Goal: Transaction & Acquisition: Purchase product/service

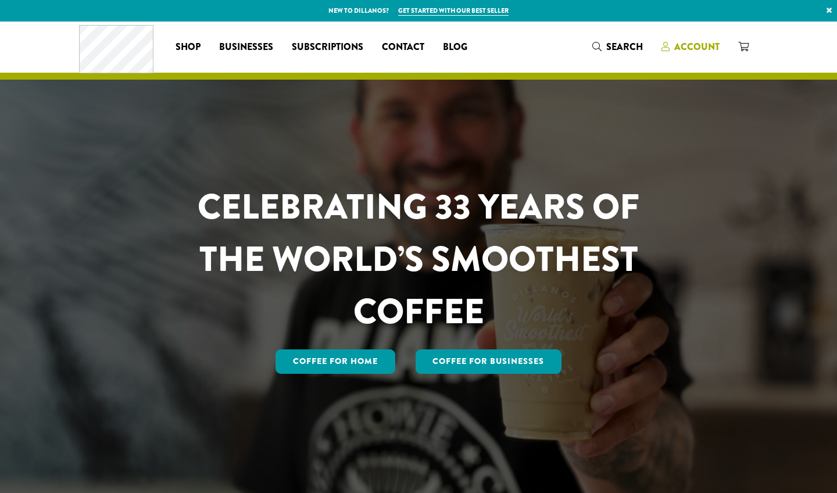
click at [470, 50] on span "Account" at bounding box center [696, 46] width 45 height 13
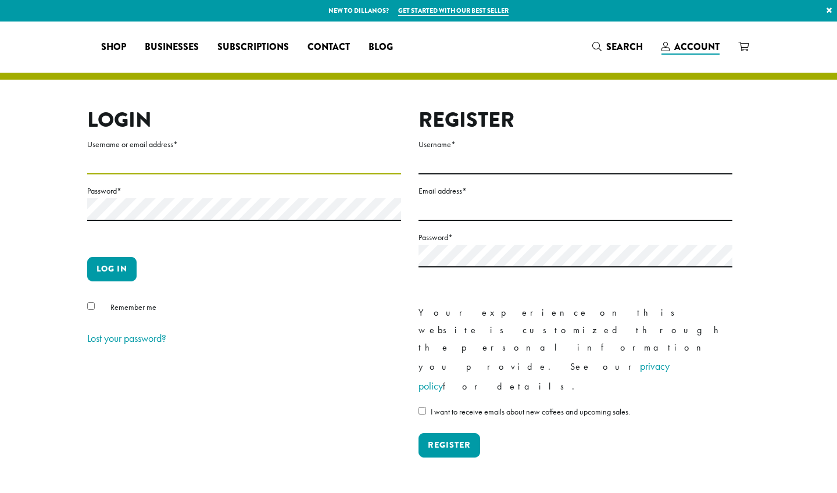
type input "**********"
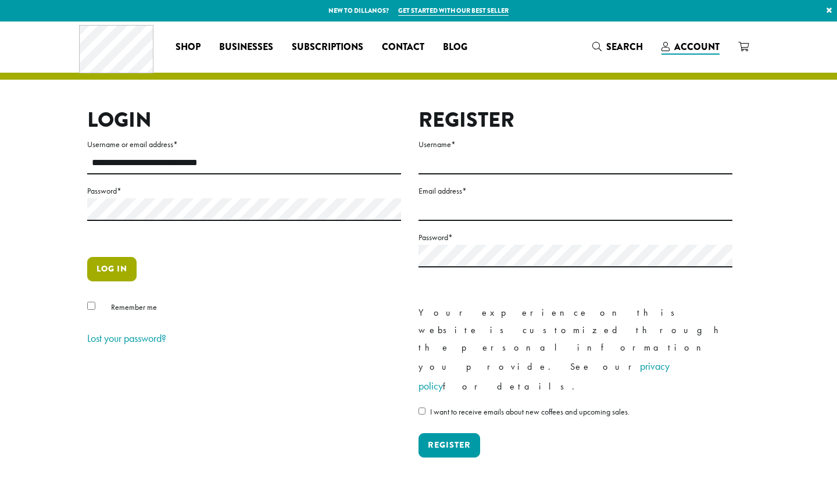
click at [105, 272] on button "Log in" at bounding box center [111, 269] width 49 height 24
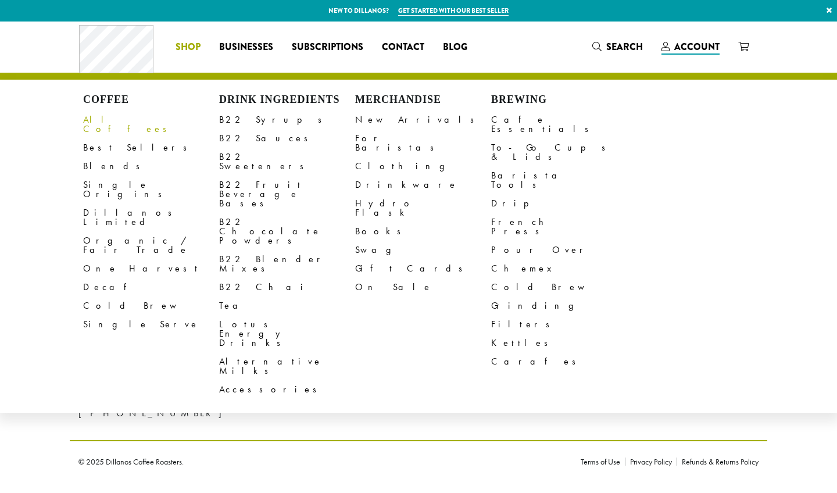
click at [102, 116] on link "All Coffees" at bounding box center [151, 124] width 136 height 28
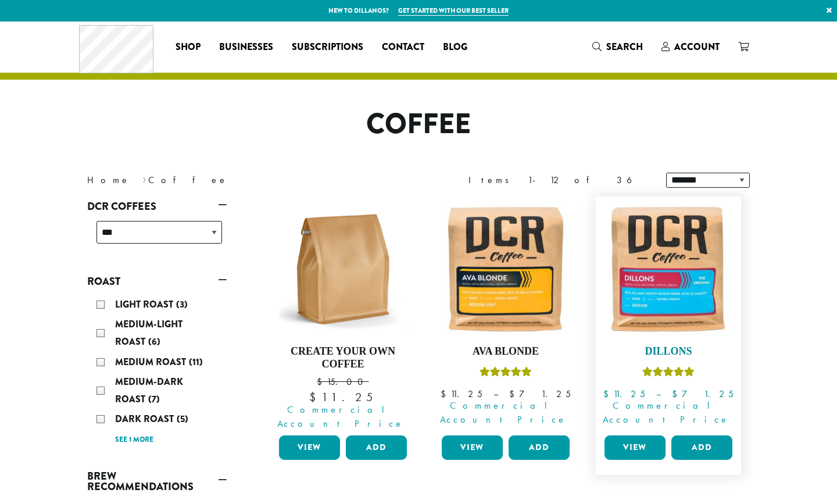
click at [655, 350] on h4 "Dillons" at bounding box center [669, 351] width 134 height 13
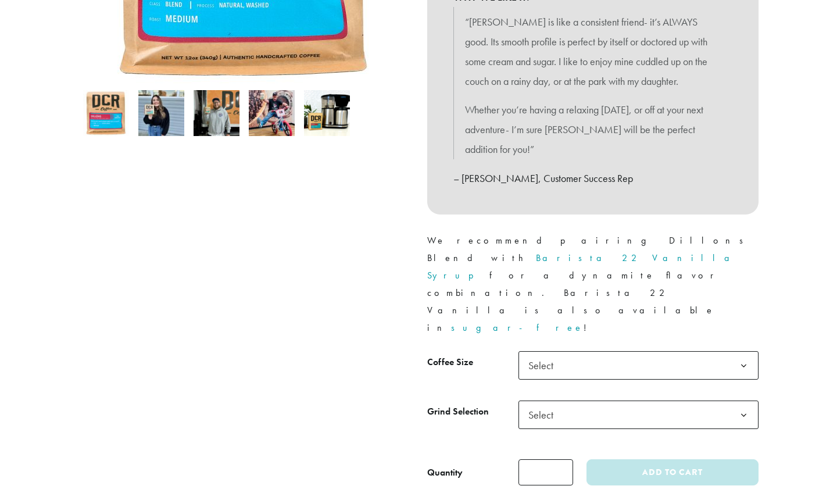
scroll to position [336, 0]
click at [553, 354] on span "Select" at bounding box center [544, 365] width 41 height 23
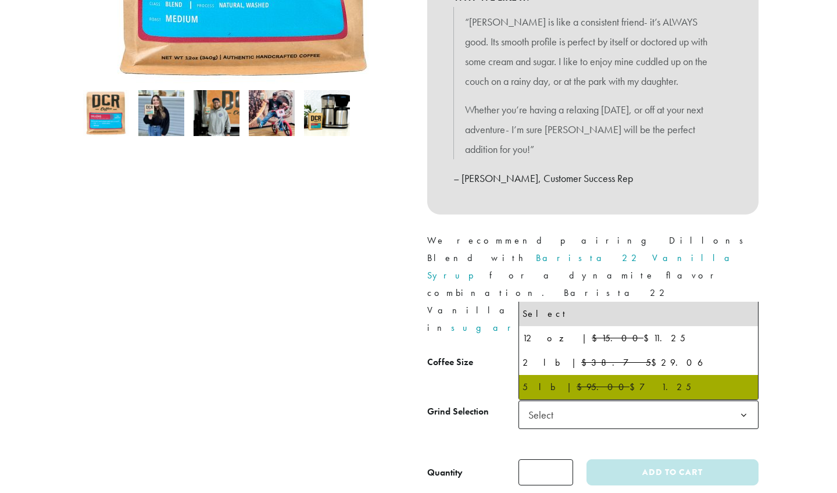
select select "**********"
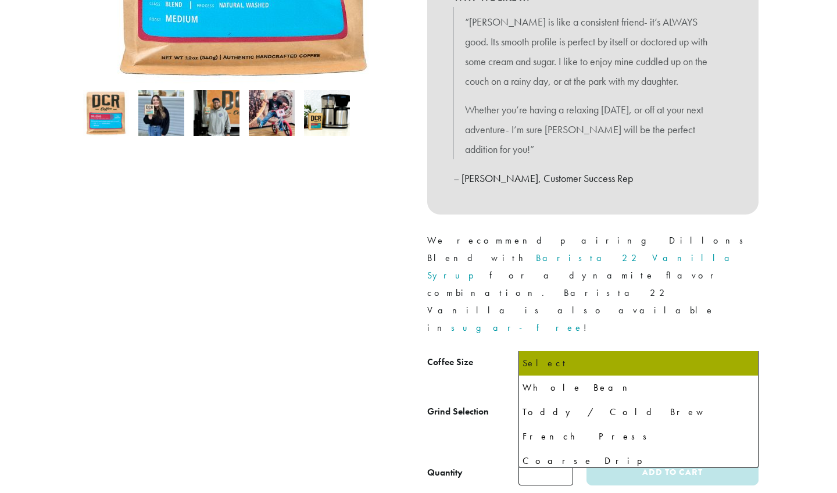
click at [539, 403] on span "Select" at bounding box center [544, 414] width 41 height 23
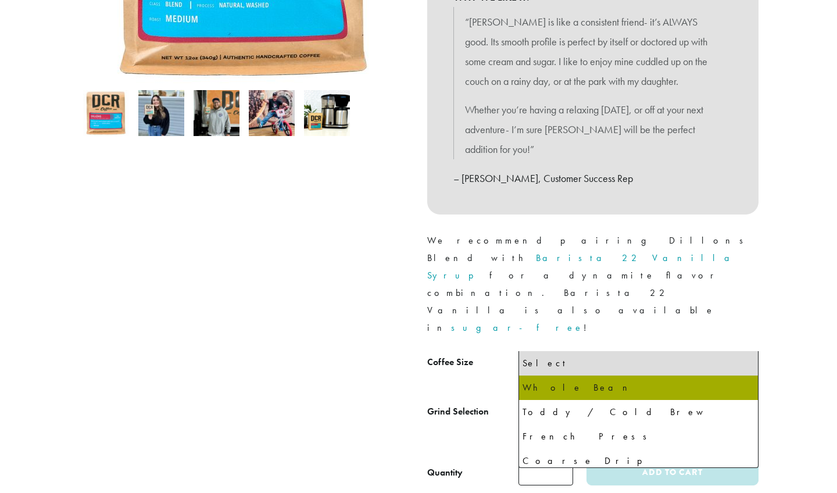
select select "**********"
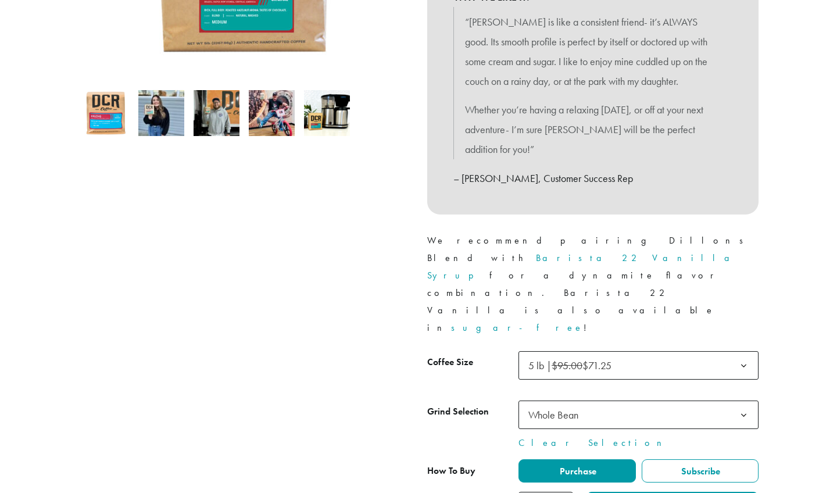
type input "*"
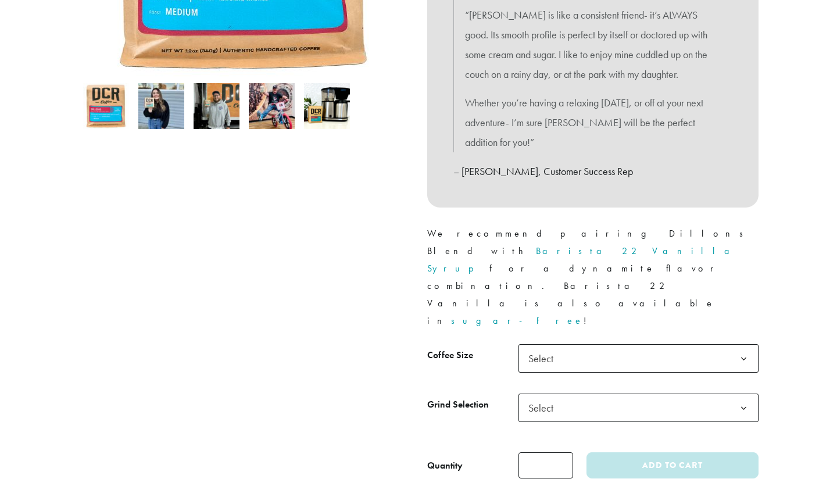
scroll to position [352, 0]
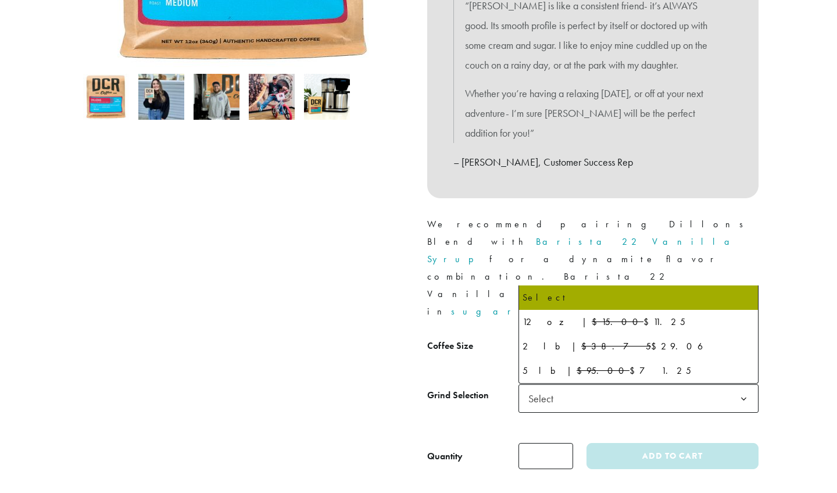
click at [538, 338] on span "Select" at bounding box center [544, 349] width 41 height 23
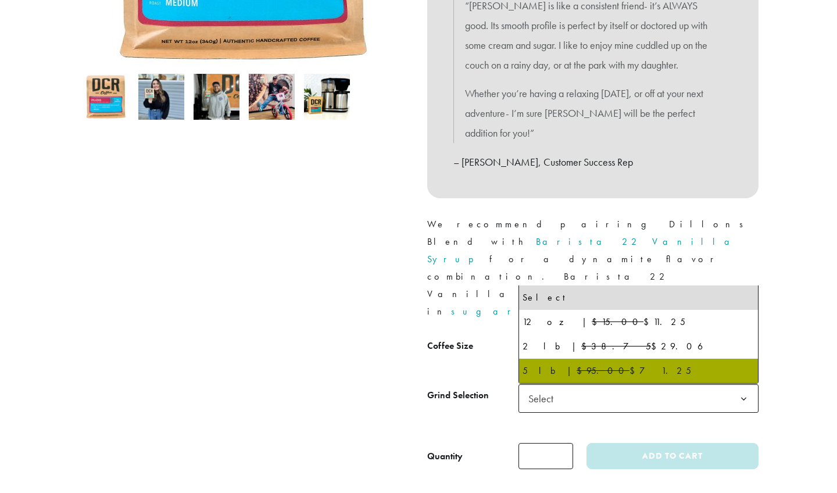
select select "**********"
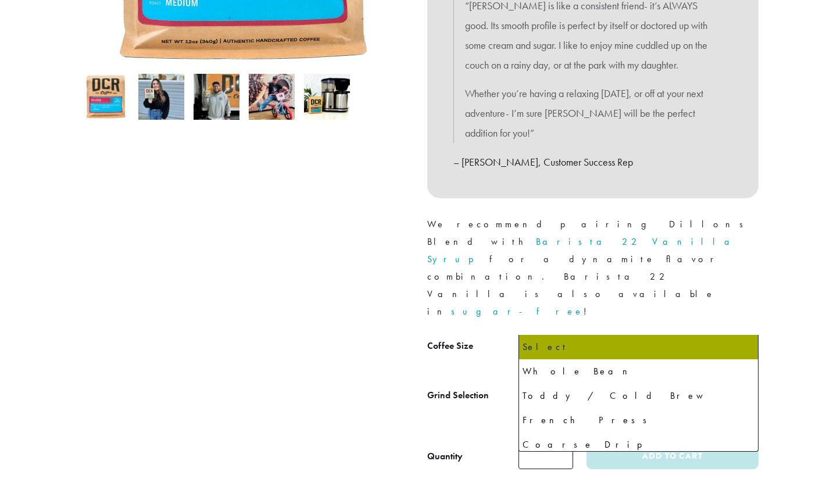
click at [551, 387] on span "Select" at bounding box center [544, 398] width 41 height 23
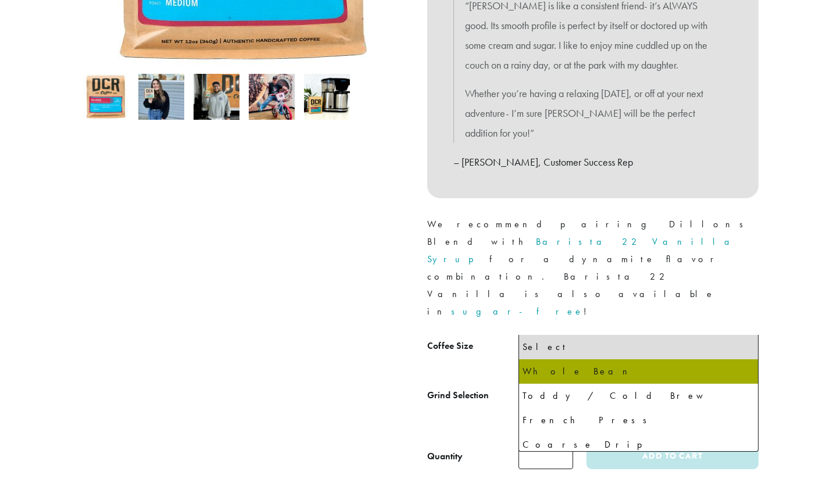
select select "**********"
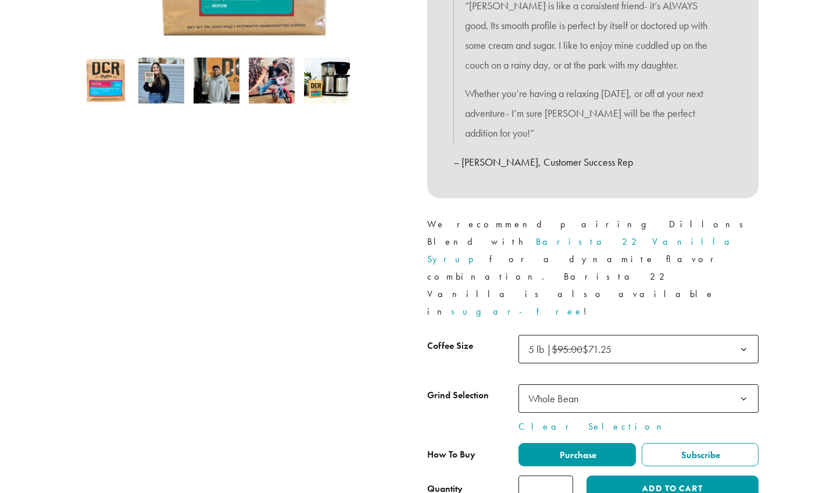
click at [563, 475] on input "*" at bounding box center [545, 488] width 55 height 26
type input "*"
click at [563, 475] on input "*" at bounding box center [545, 488] width 55 height 26
click at [633, 475] on button "Add to cart" at bounding box center [672, 488] width 172 height 26
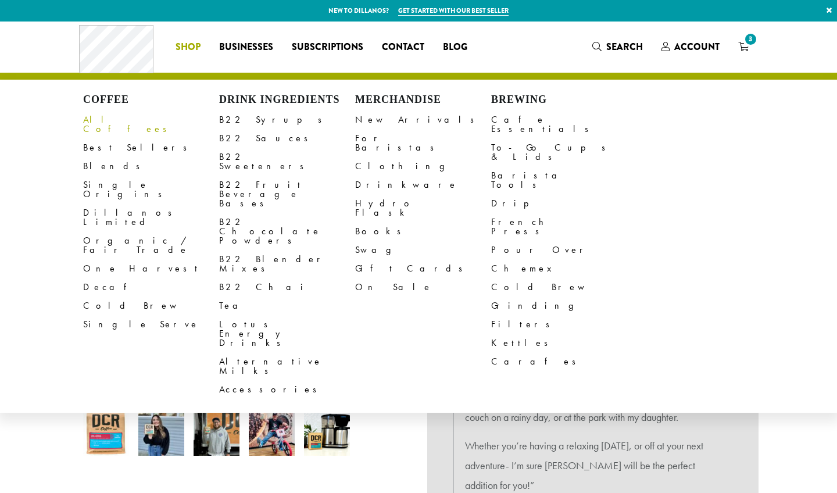
click at [103, 123] on link "All Coffees" at bounding box center [151, 124] width 136 height 28
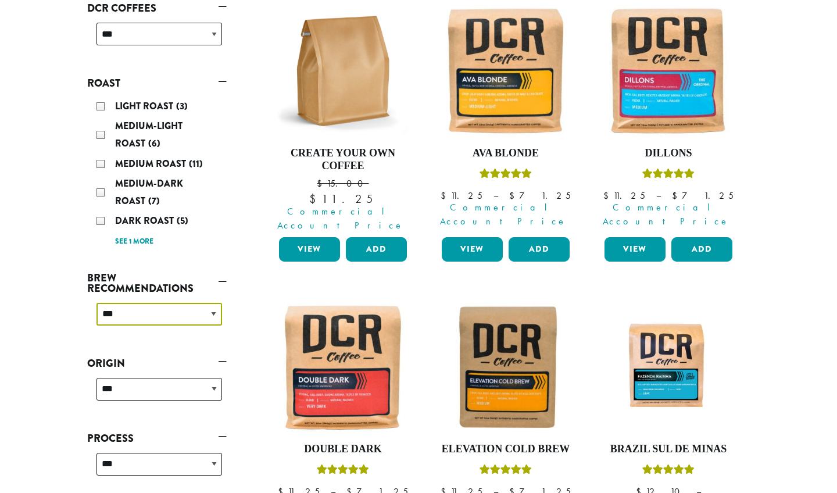
scroll to position [199, 0]
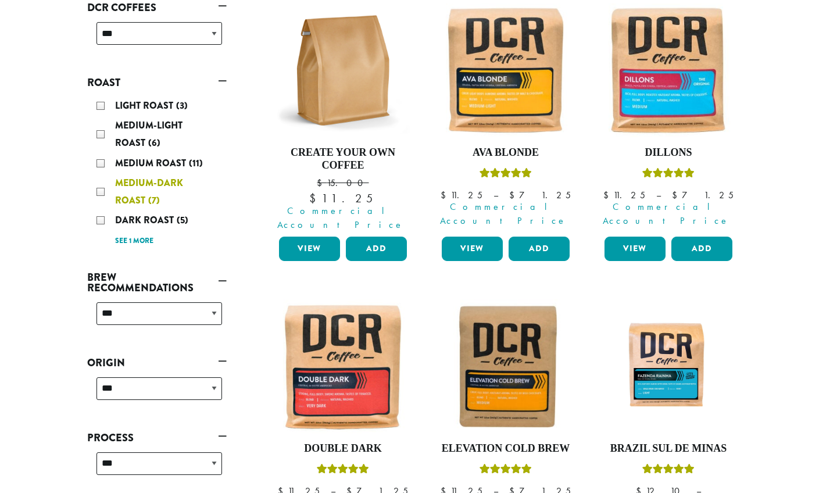
click at [148, 180] on span "Medium-Dark Roast" at bounding box center [149, 191] width 68 height 31
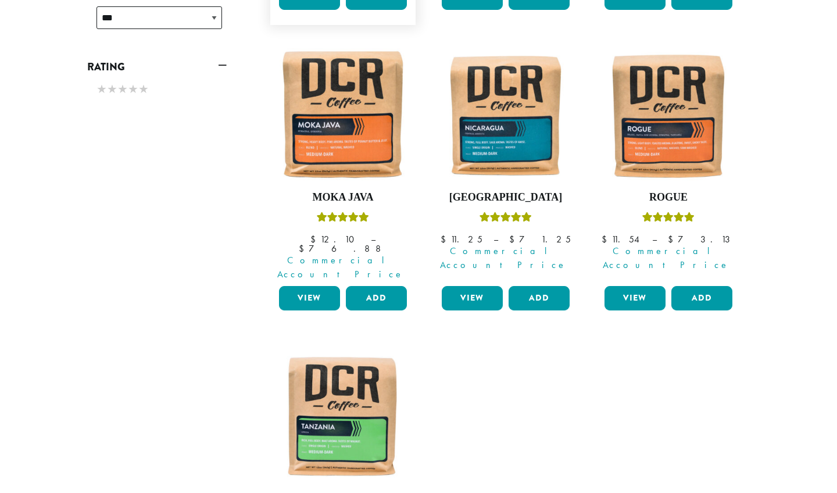
scroll to position [457, 0]
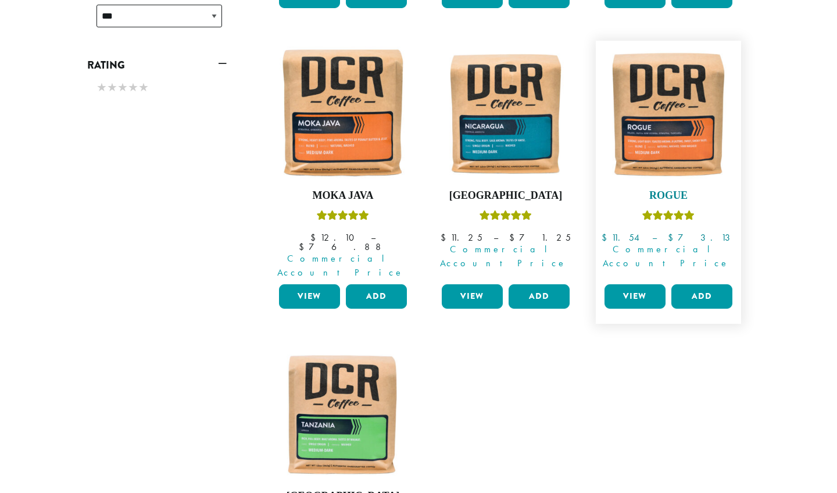
click at [657, 189] on h4 "Rogue" at bounding box center [669, 195] width 134 height 13
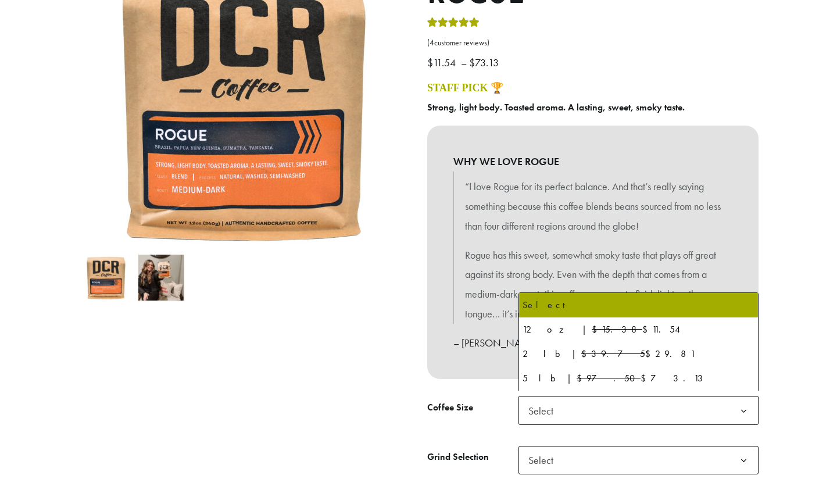
click at [555, 410] on span "Select" at bounding box center [544, 410] width 41 height 23
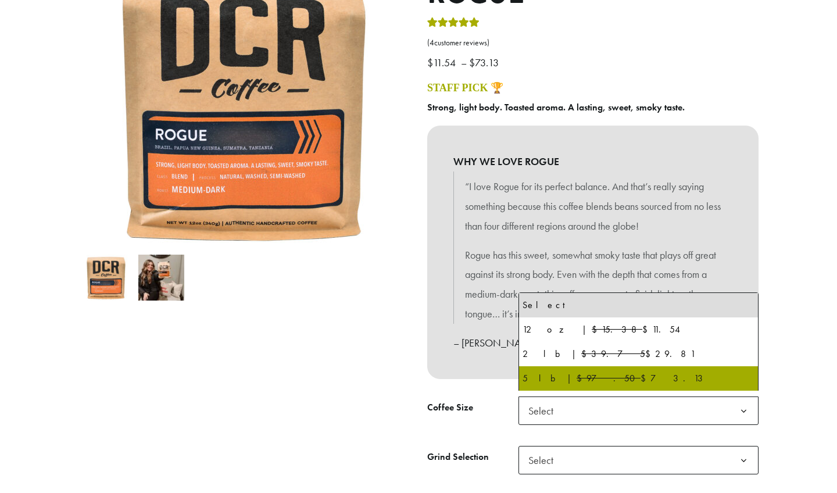
select select "**********"
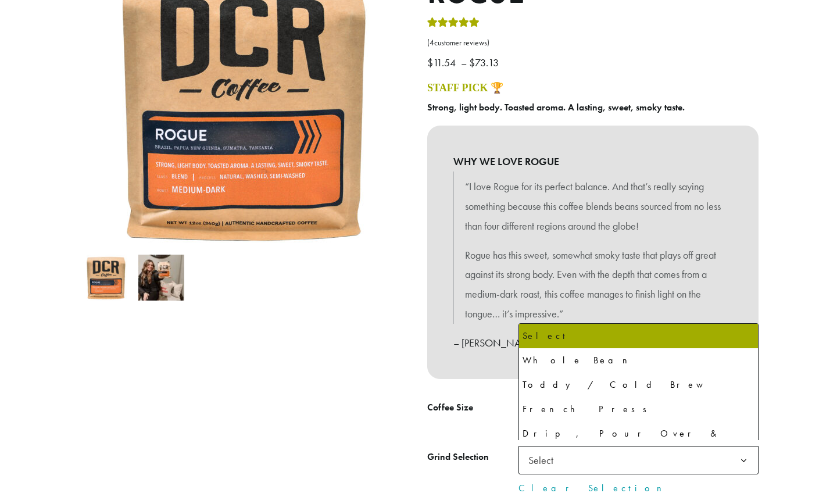
click at [548, 456] on span "Select" at bounding box center [544, 460] width 41 height 23
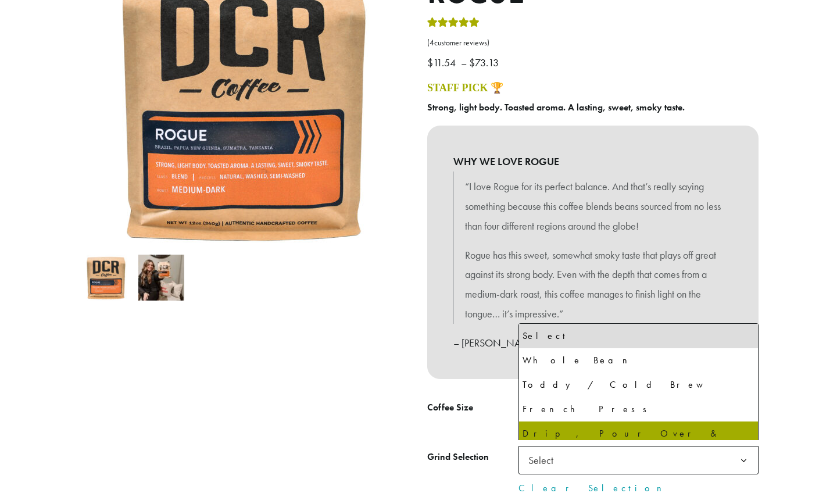
select select "**********"
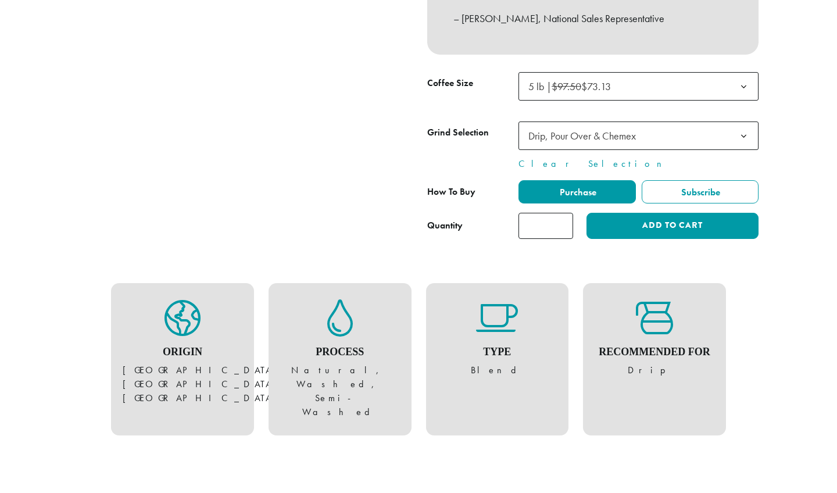
scroll to position [507, 0]
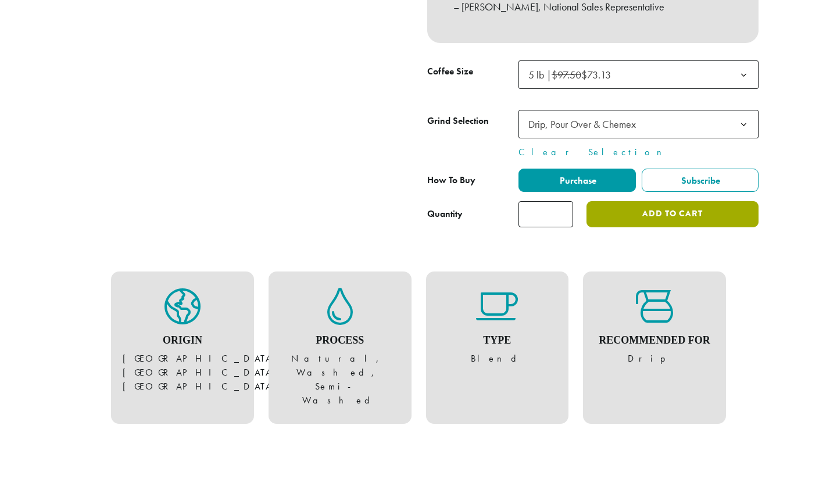
click at [635, 205] on button "Add to cart" at bounding box center [672, 214] width 172 height 26
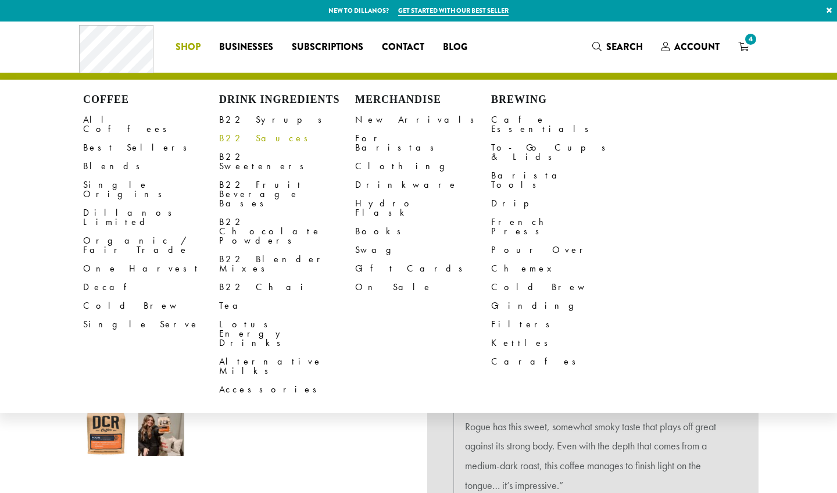
click at [251, 138] on link "B22 Sauces" at bounding box center [287, 138] width 136 height 19
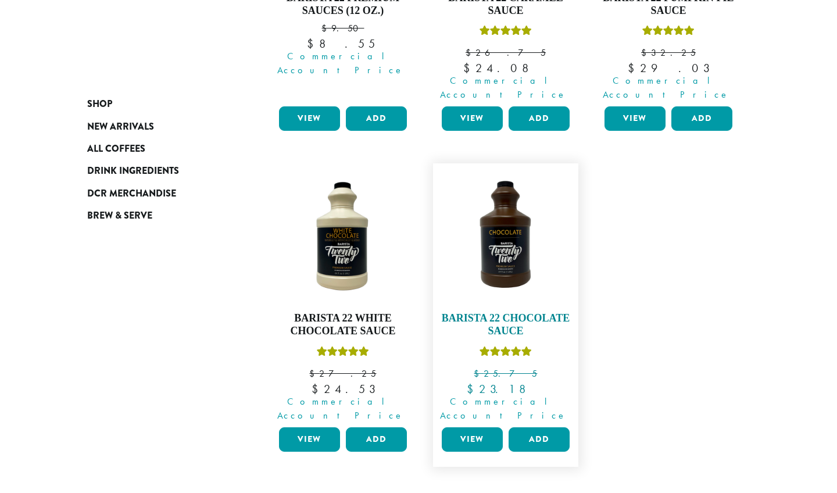
scroll to position [353, 0]
click at [541, 427] on button "Add" at bounding box center [539, 439] width 61 height 24
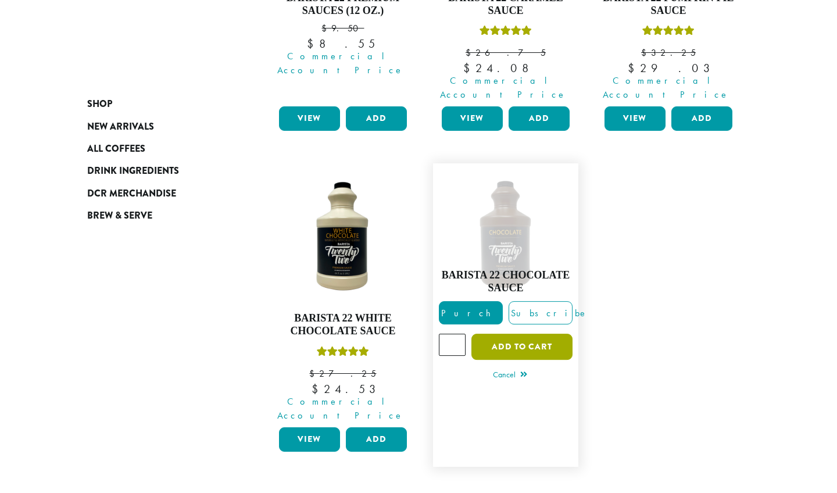
click at [506, 334] on button "Add to cart" at bounding box center [521, 347] width 101 height 26
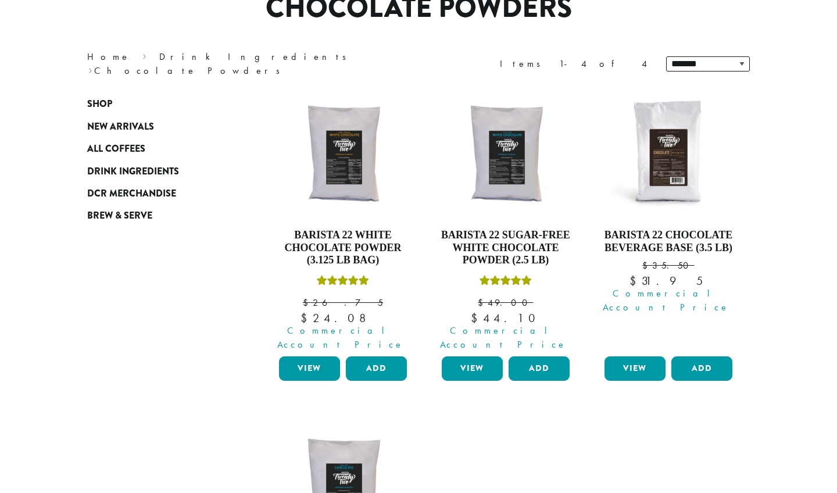
scroll to position [116, 0]
click at [377, 356] on button "Add" at bounding box center [376, 368] width 61 height 24
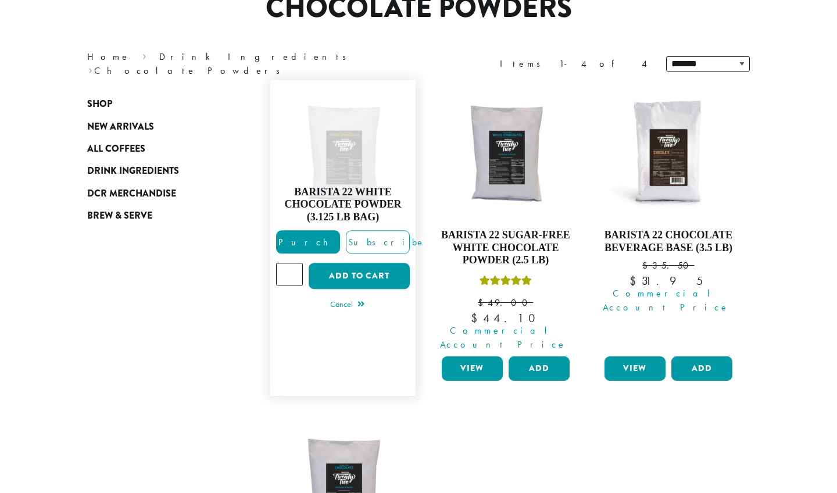
type input "*"
click at [293, 263] on input "*" at bounding box center [289, 274] width 27 height 22
click at [339, 271] on button "Add to cart" at bounding box center [359, 276] width 101 height 26
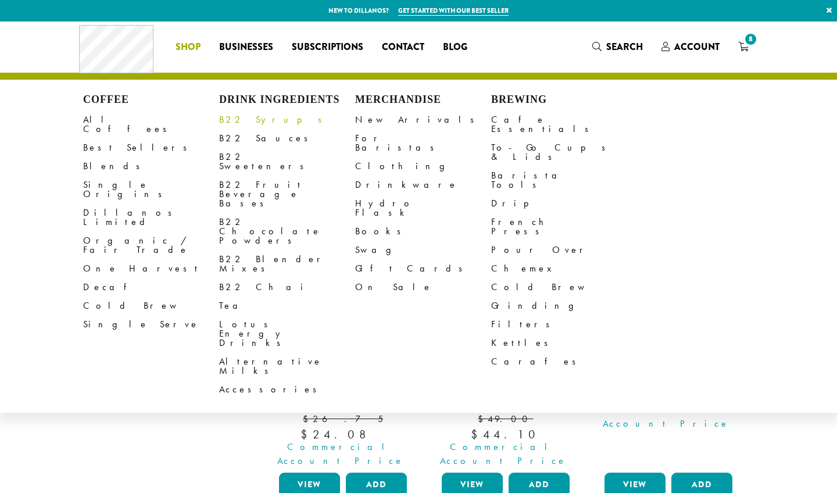
click at [239, 117] on link "B22 Syrups" at bounding box center [287, 119] width 136 height 19
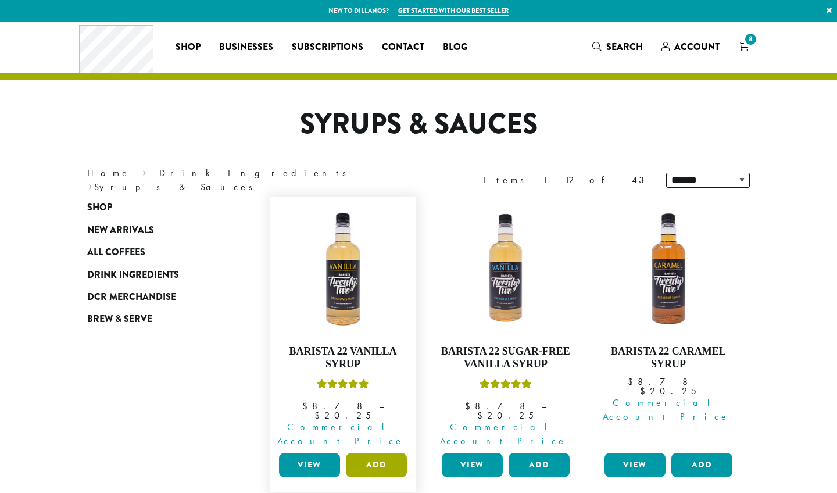
click at [365, 453] on button "Add" at bounding box center [376, 465] width 61 height 24
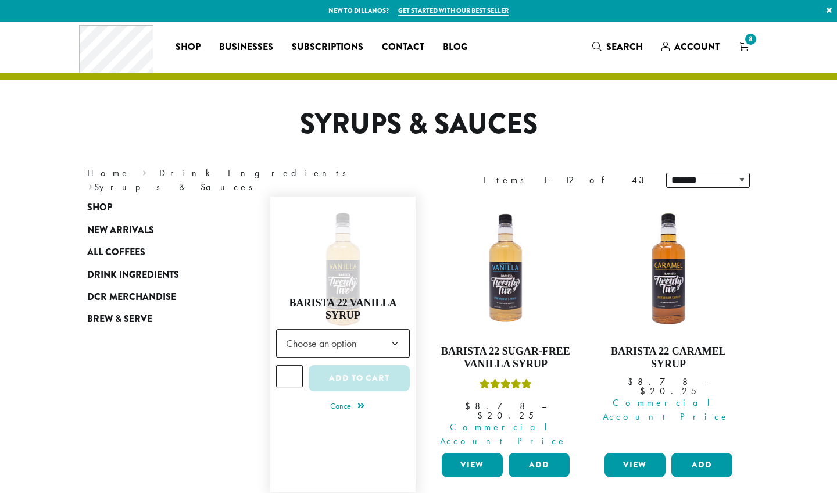
click at [330, 337] on span "Choose an option" at bounding box center [324, 343] width 87 height 23
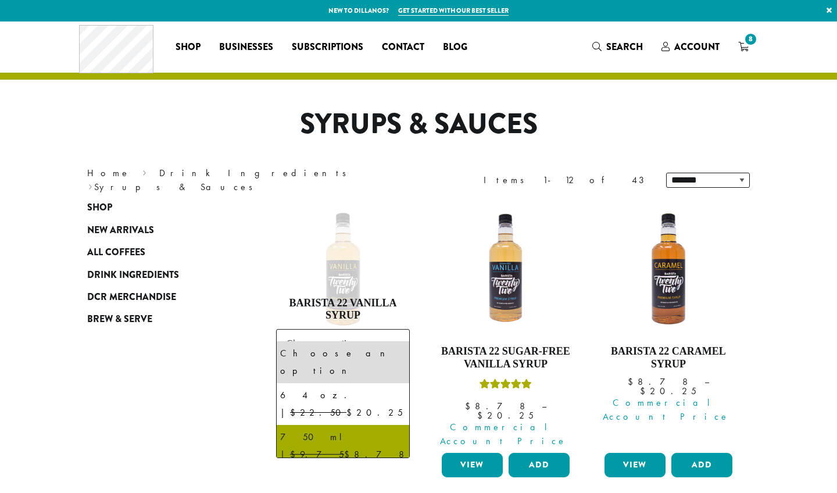
select select "******"
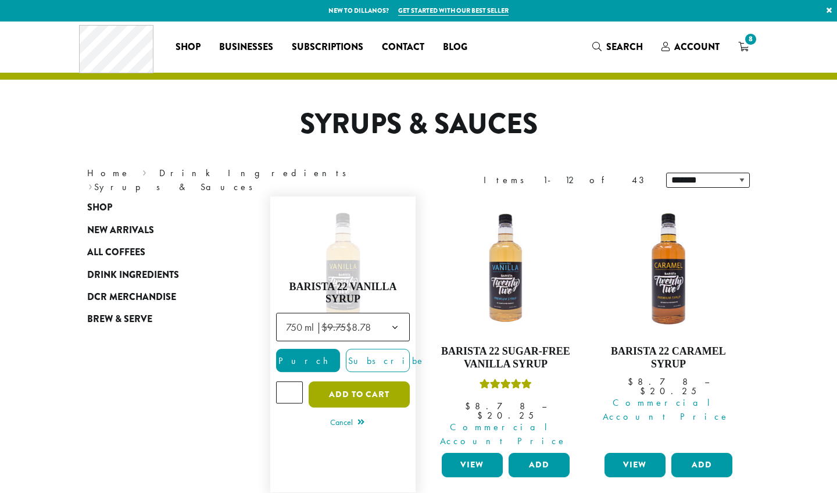
click at [341, 381] on button "Add to cart" at bounding box center [359, 394] width 101 height 26
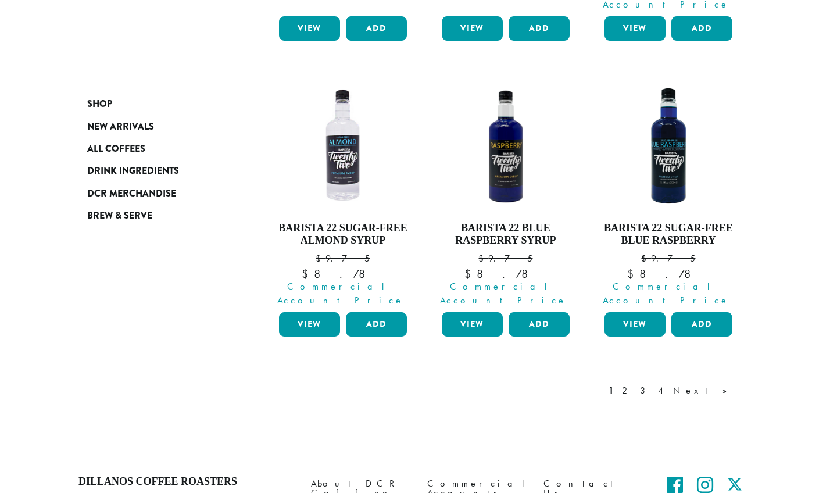
scroll to position [1078, 0]
click at [634, 384] on link "2" at bounding box center [627, 391] width 15 height 14
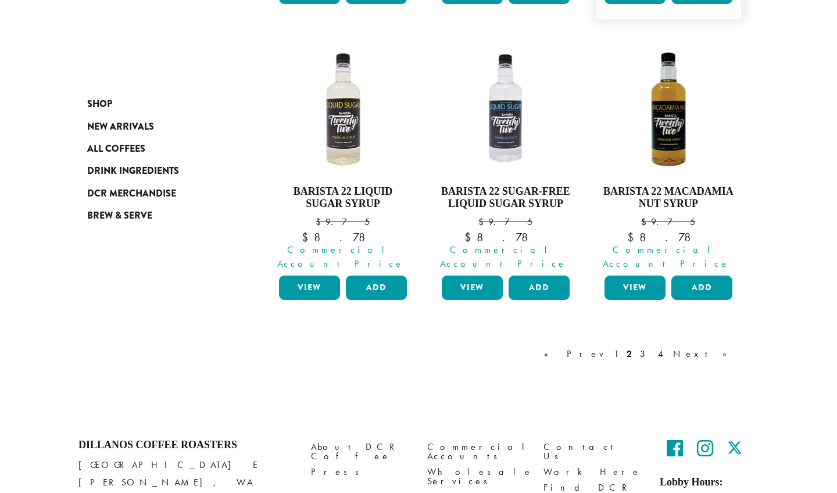
scroll to position [1097, 0]
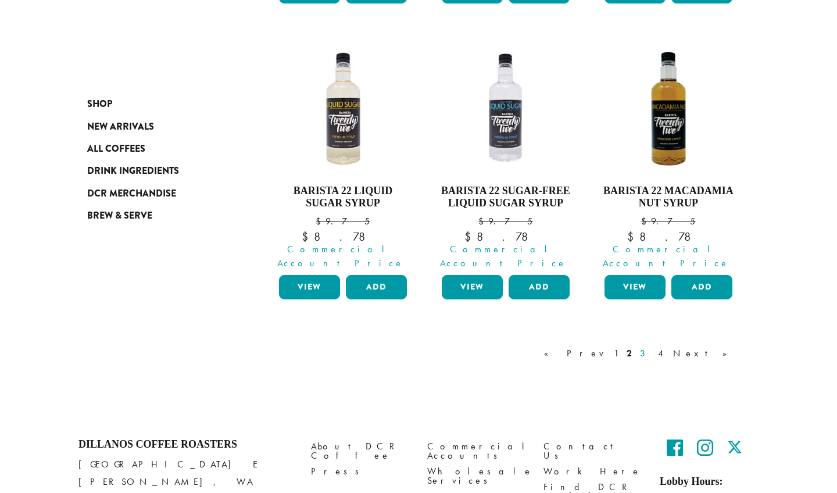
click at [652, 346] on link "3" at bounding box center [645, 353] width 15 height 14
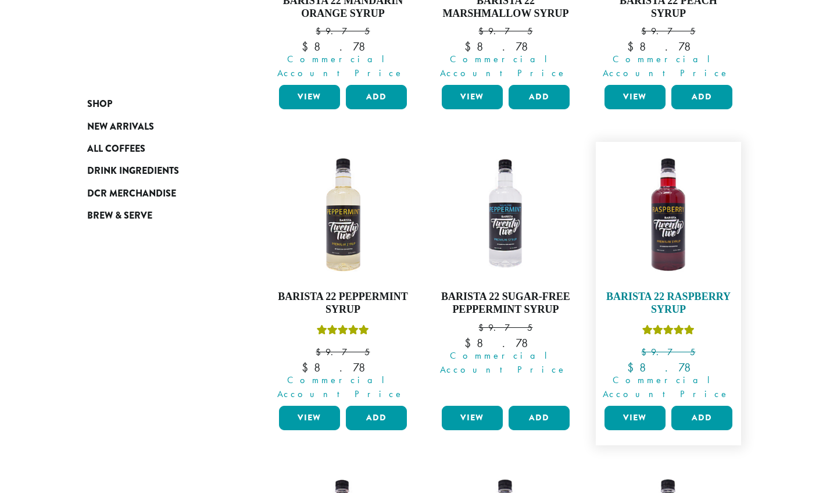
scroll to position [350, 0]
click at [699, 406] on button "Add" at bounding box center [701, 418] width 61 height 24
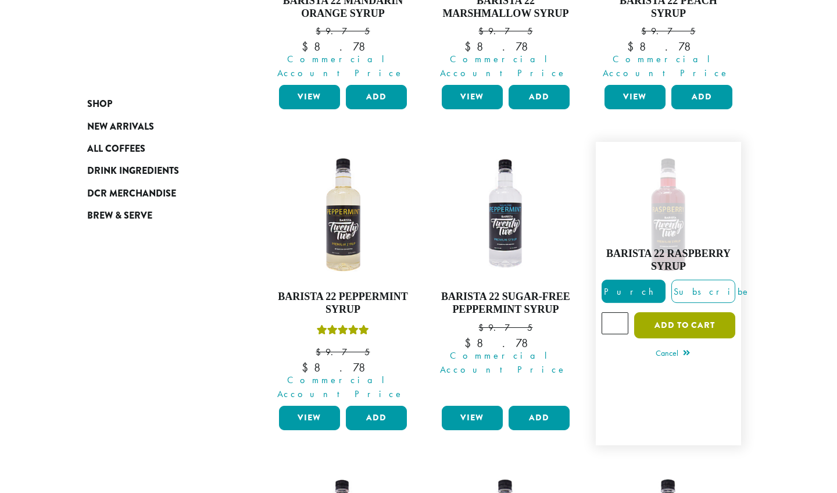
click at [656, 312] on button "Add to cart" at bounding box center [684, 325] width 101 height 26
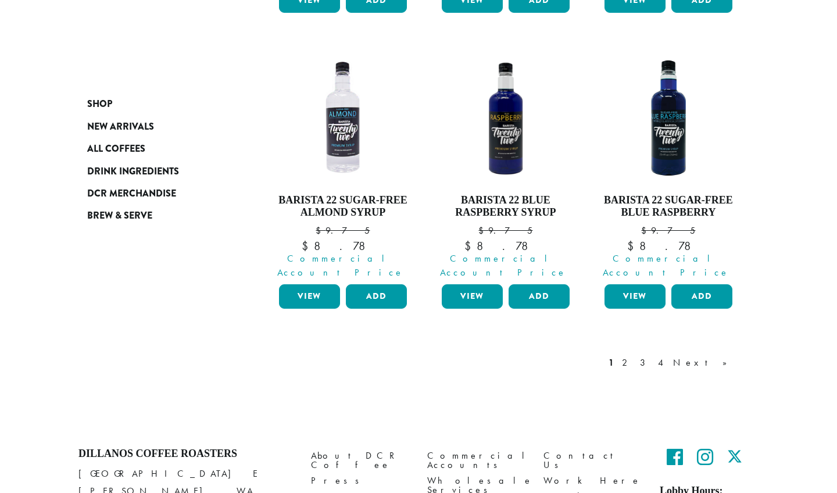
scroll to position [1183, 0]
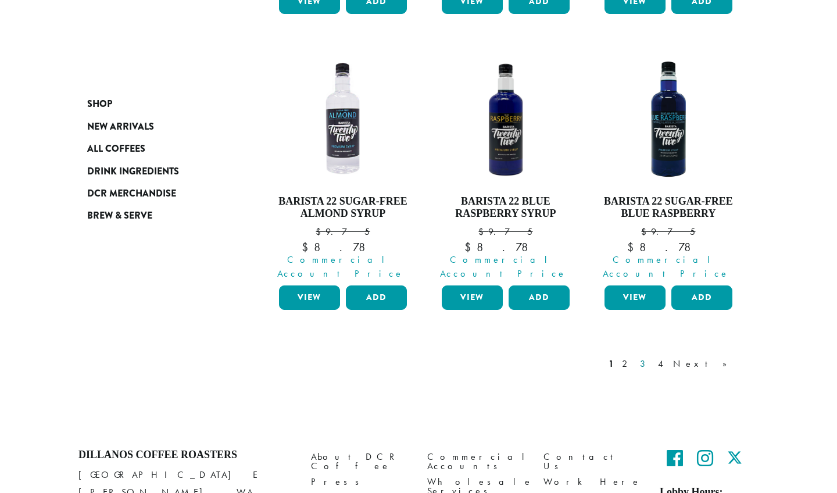
click at [652, 357] on link "3" at bounding box center [645, 364] width 15 height 14
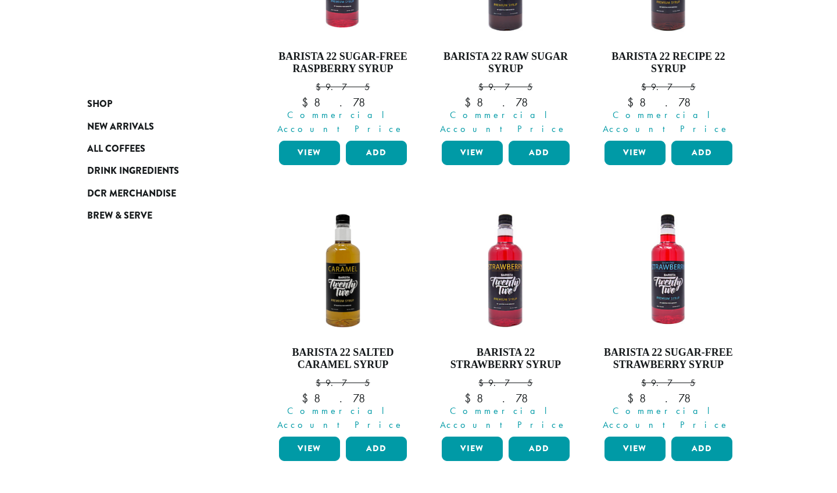
scroll to position [935, 0]
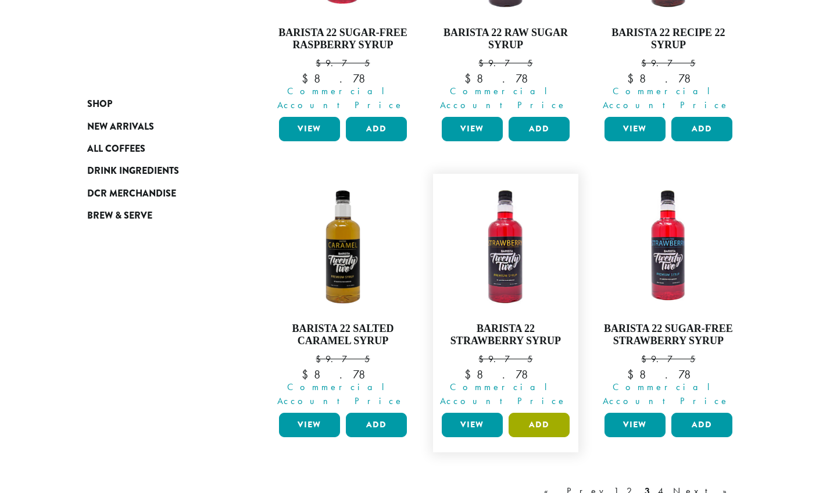
click at [537, 413] on button "Add" at bounding box center [539, 425] width 61 height 24
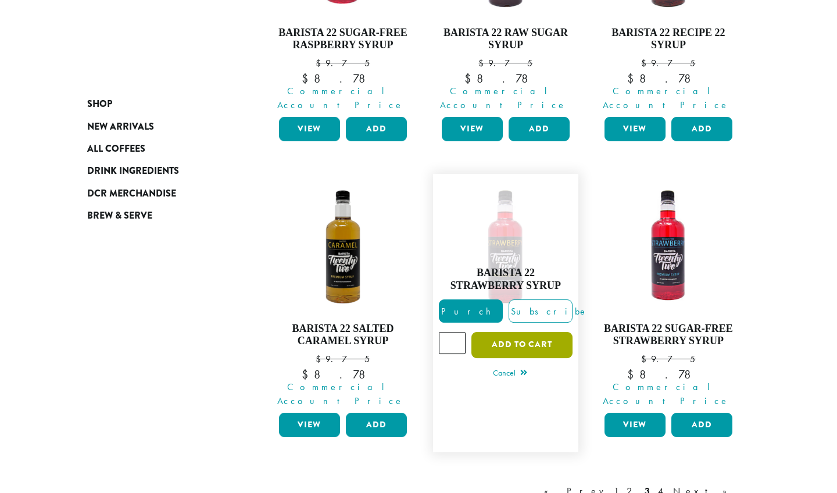
click at [511, 332] on button "Add to cart" at bounding box center [521, 345] width 101 height 26
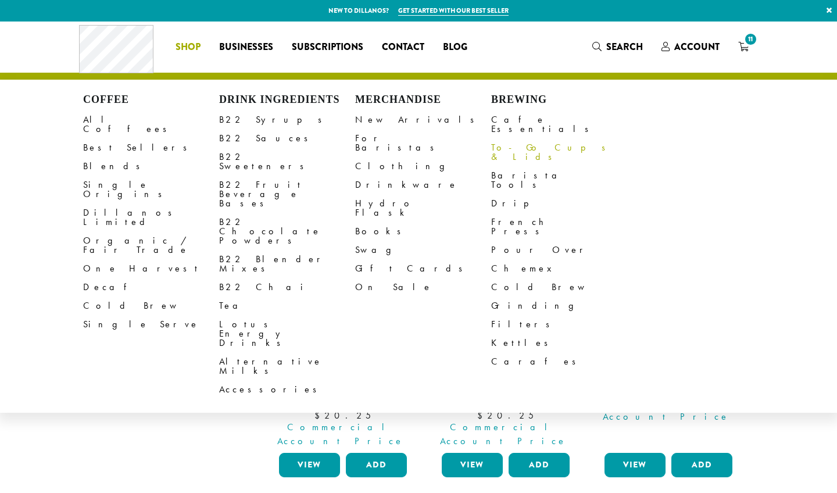
click at [503, 138] on link "To-Go Cups & Lids" at bounding box center [559, 152] width 136 height 28
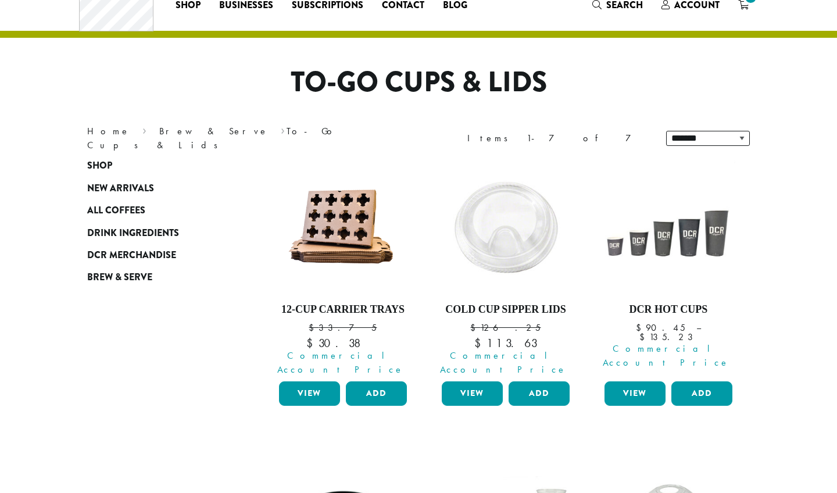
scroll to position [53, 0]
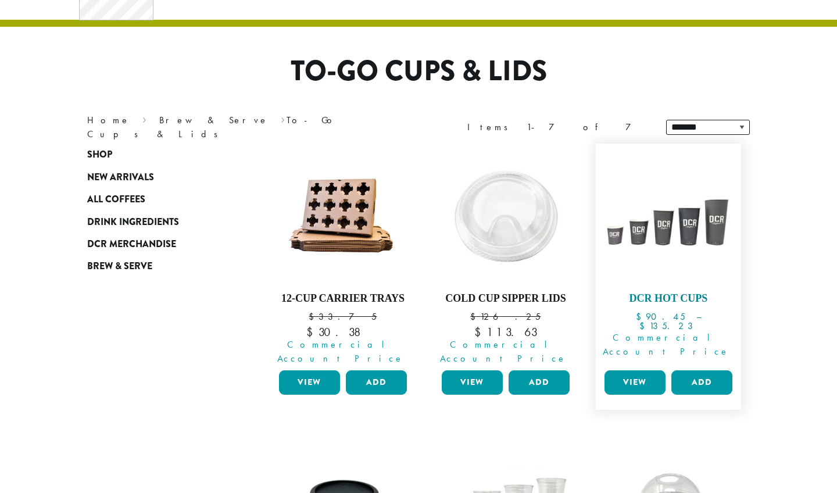
click at [660, 298] on h4 "DCR Hot Cups" at bounding box center [669, 298] width 134 height 13
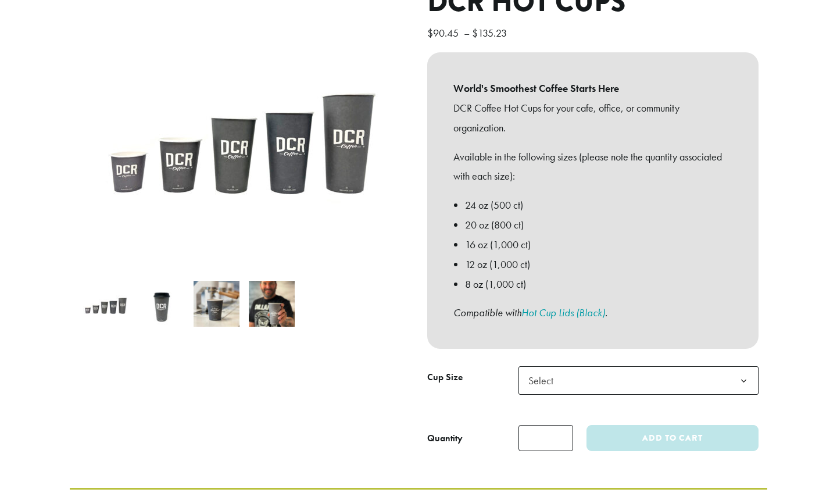
scroll to position [151, 0]
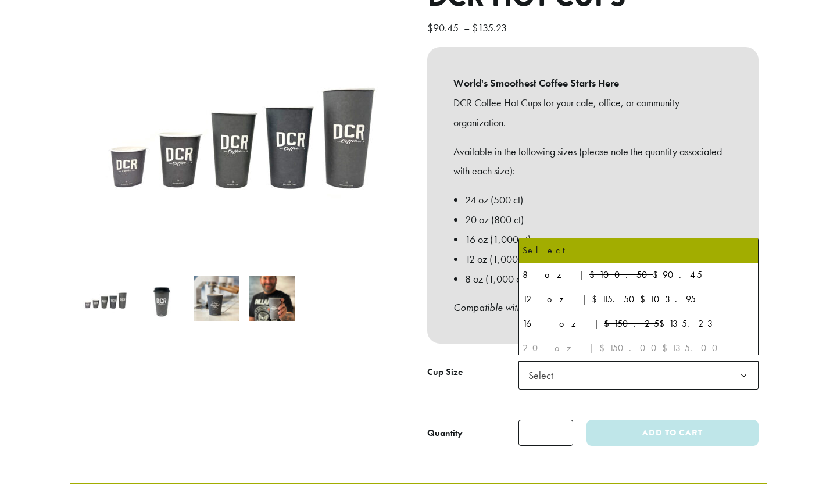
click at [566, 366] on span "Select" at bounding box center [638, 375] width 240 height 28
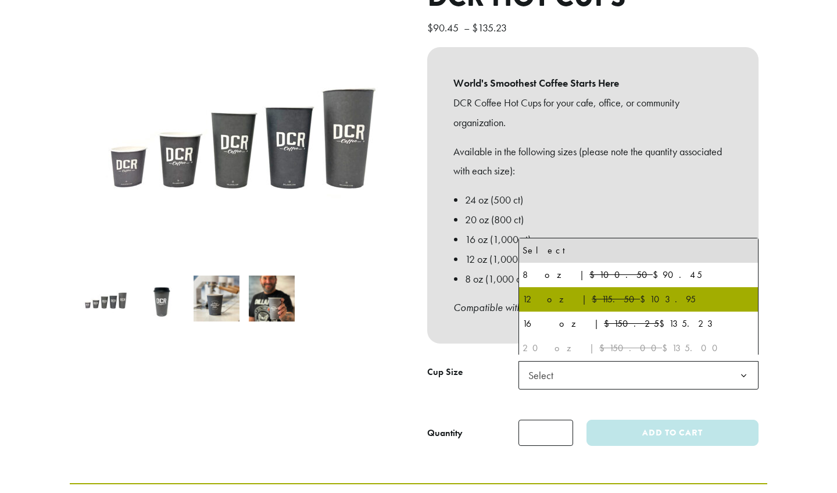
select select "*****"
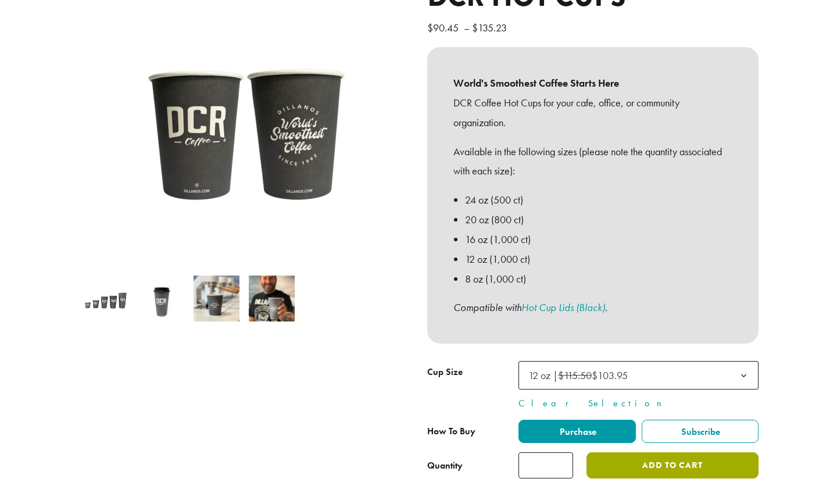
click at [620, 459] on button "Add to cart" at bounding box center [672, 465] width 172 height 26
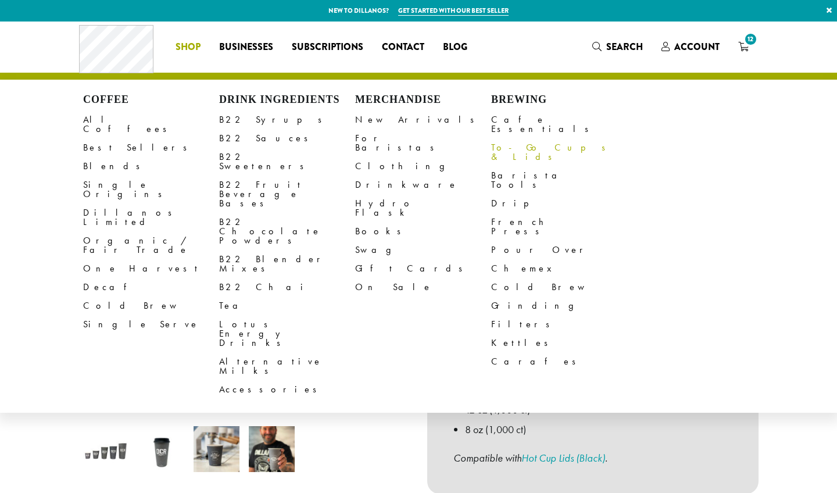
click at [509, 138] on link "To-Go Cups & Lids" at bounding box center [559, 152] width 136 height 28
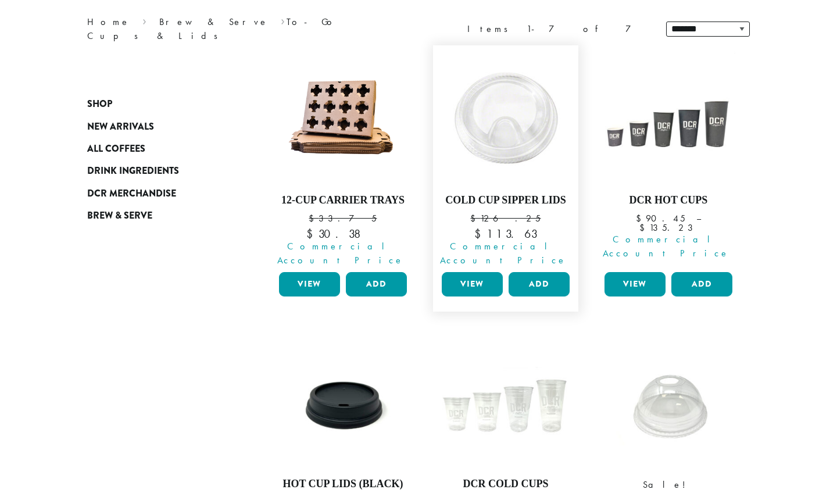
scroll to position [278, 0]
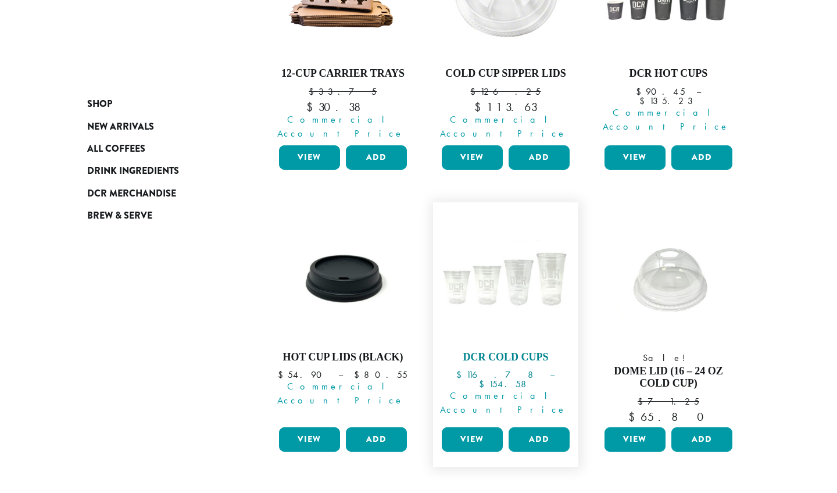
click at [504, 351] on h4 "DCR Cold Cups" at bounding box center [506, 357] width 134 height 13
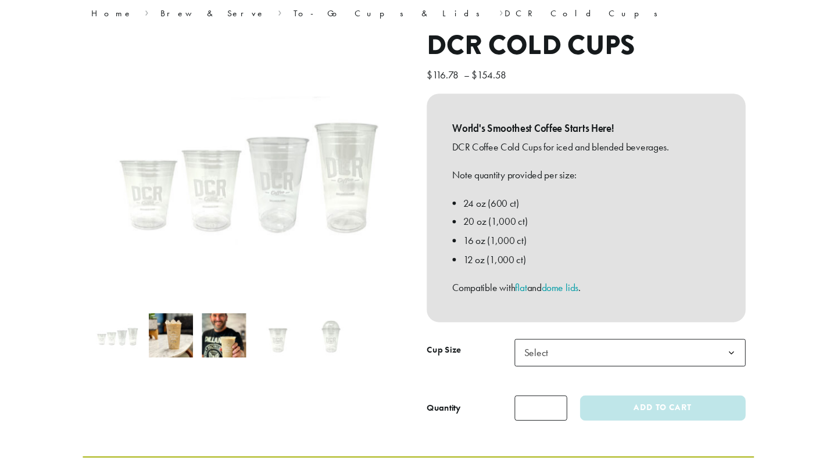
scroll to position [102, 0]
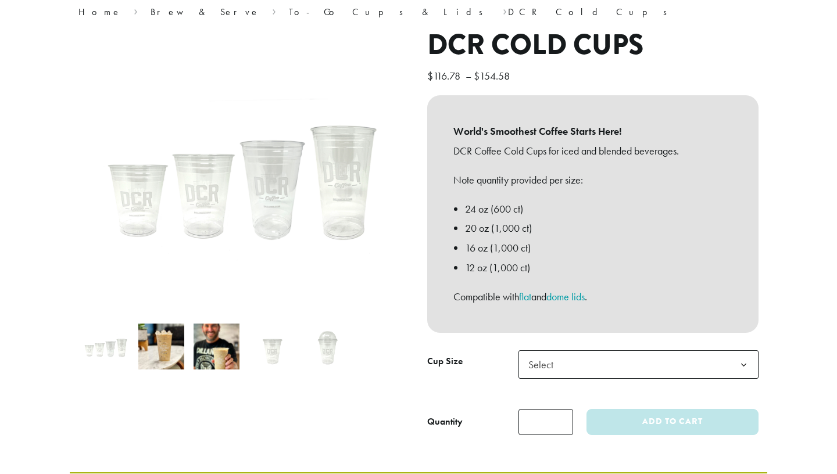
click at [536, 336] on div "**********" at bounding box center [593, 236] width 349 height 416
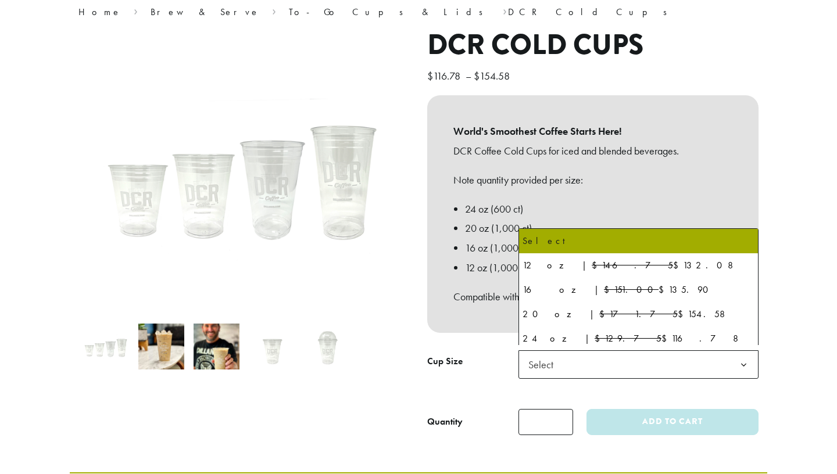
click at [537, 367] on span "Select" at bounding box center [544, 364] width 41 height 23
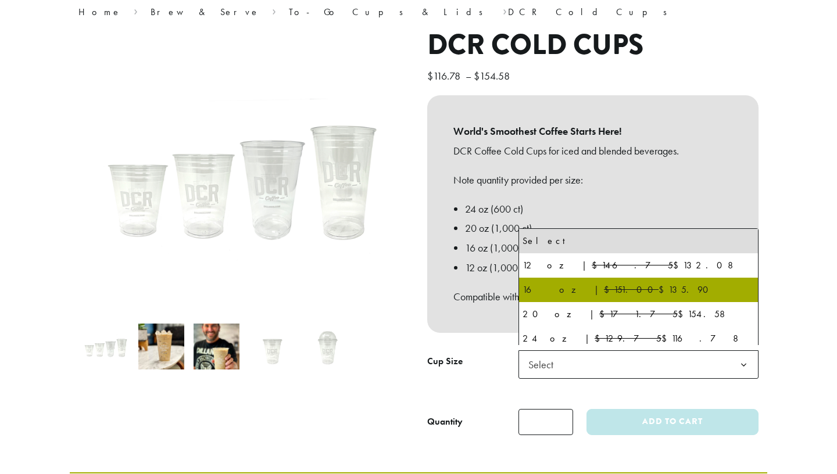
select select "*****"
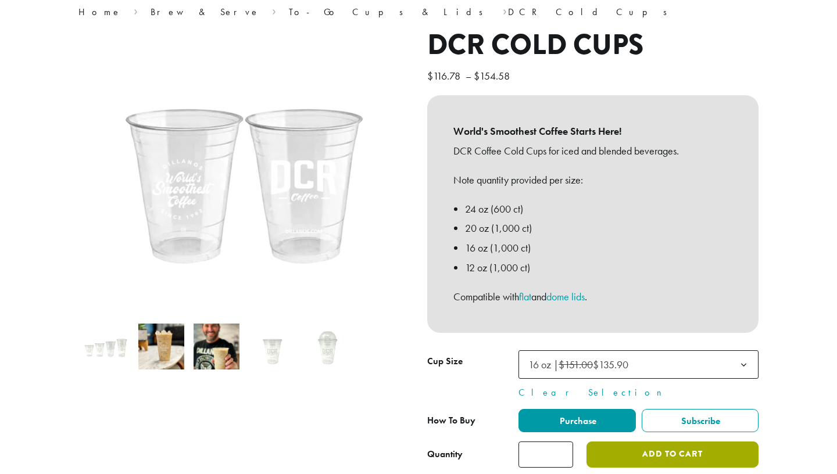
click at [636, 445] on button "Add to cart" at bounding box center [672, 455] width 172 height 26
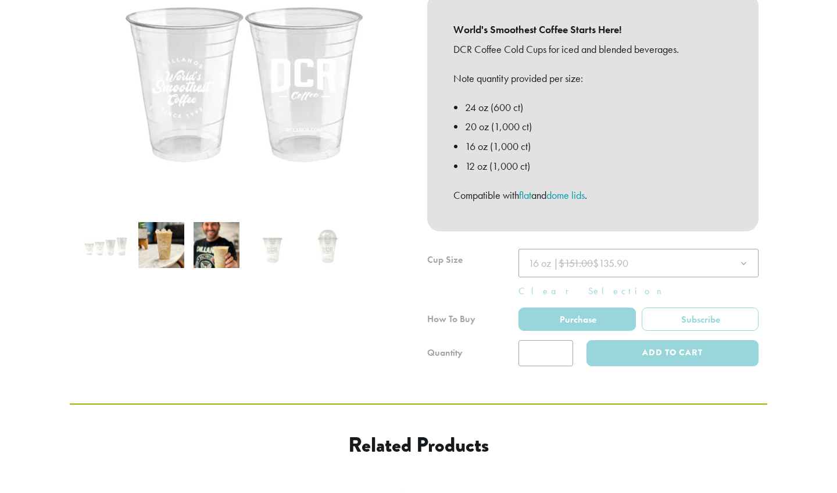
scroll to position [273, 0]
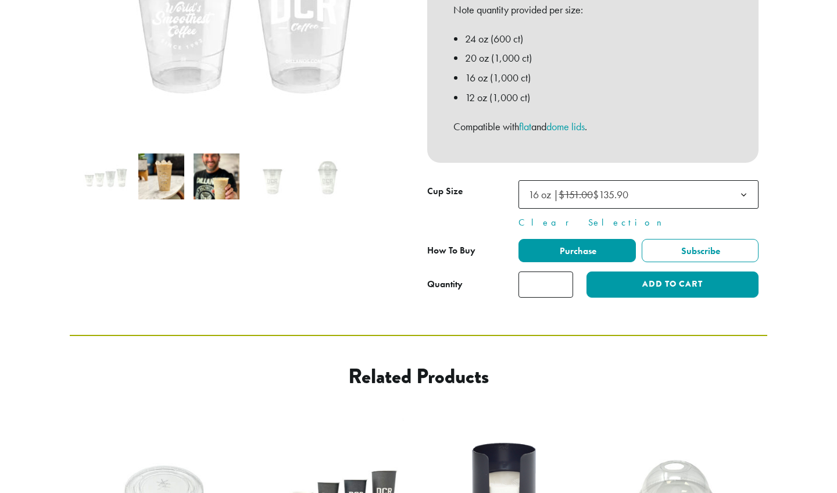
click at [553, 191] on span "16 oz | $151.00 $135.90" at bounding box center [578, 194] width 100 height 13
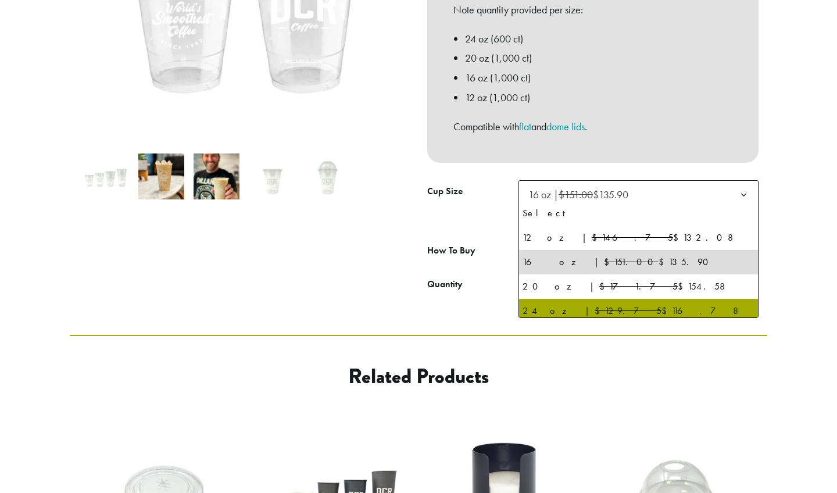
select select "*****"
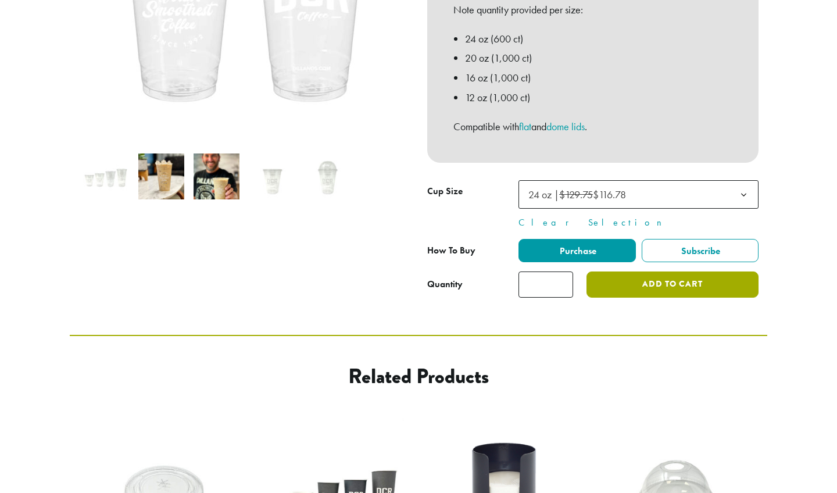
click at [678, 281] on button "Add to cart" at bounding box center [672, 284] width 172 height 26
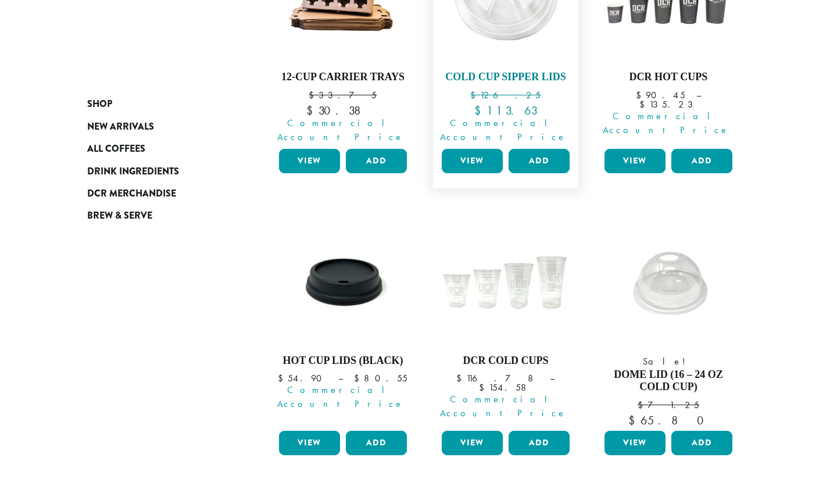
scroll to position [181, 0]
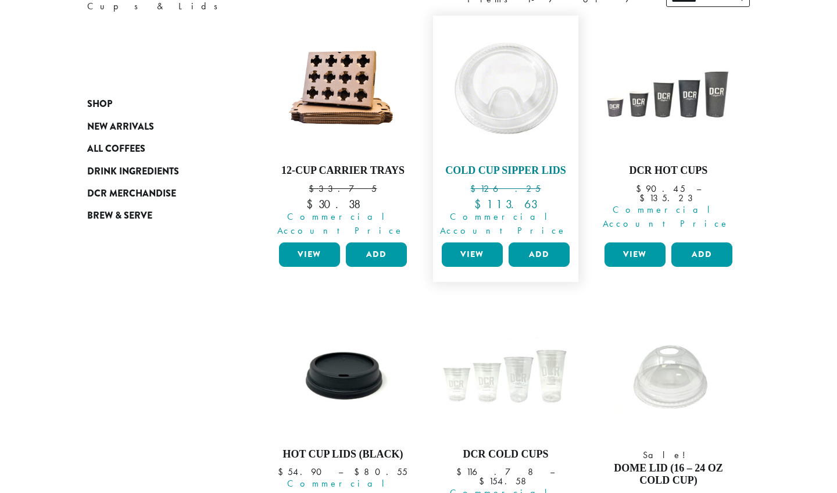
click at [468, 166] on h4 "Cold Cup Sipper Lids" at bounding box center [506, 170] width 134 height 13
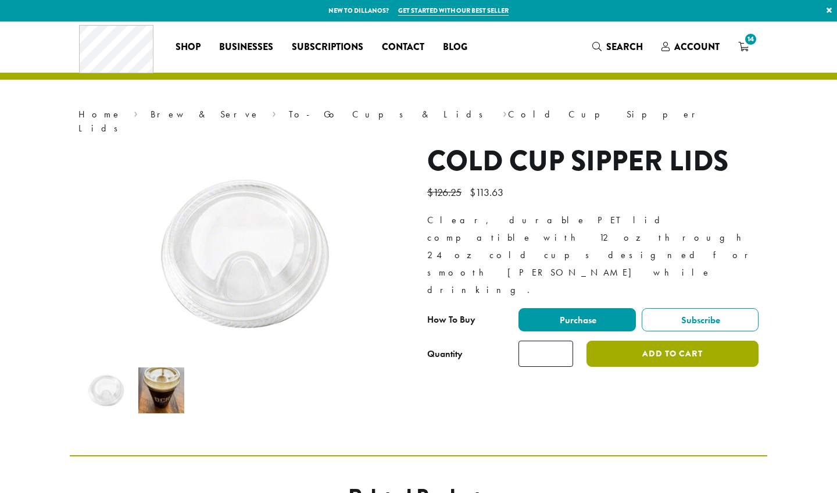
click at [631, 341] on button "Add to cart" at bounding box center [672, 354] width 172 height 26
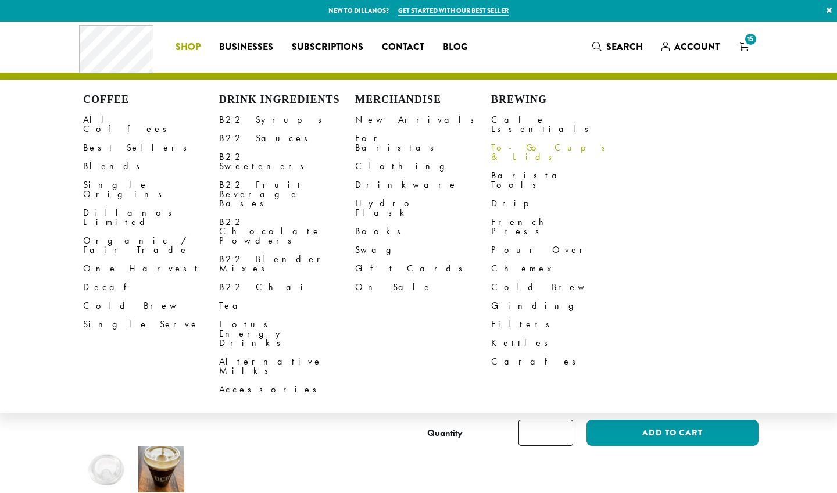
click at [508, 138] on link "To-Go Cups & Lids" at bounding box center [559, 152] width 136 height 28
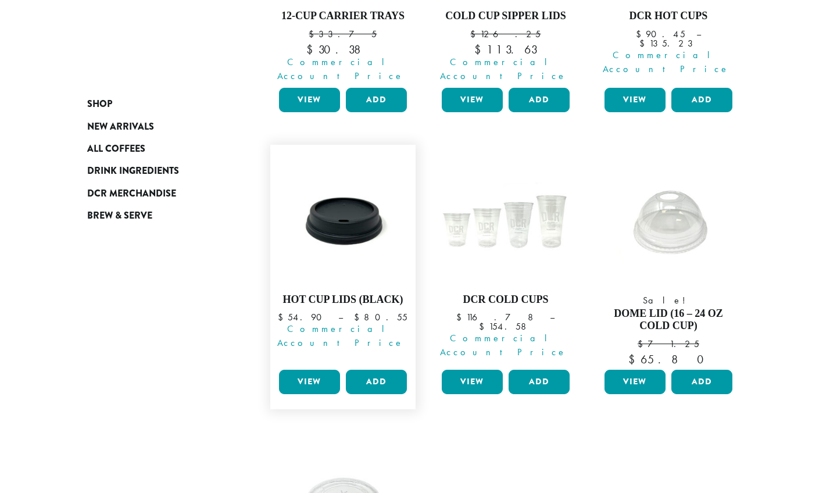
scroll to position [345, 0]
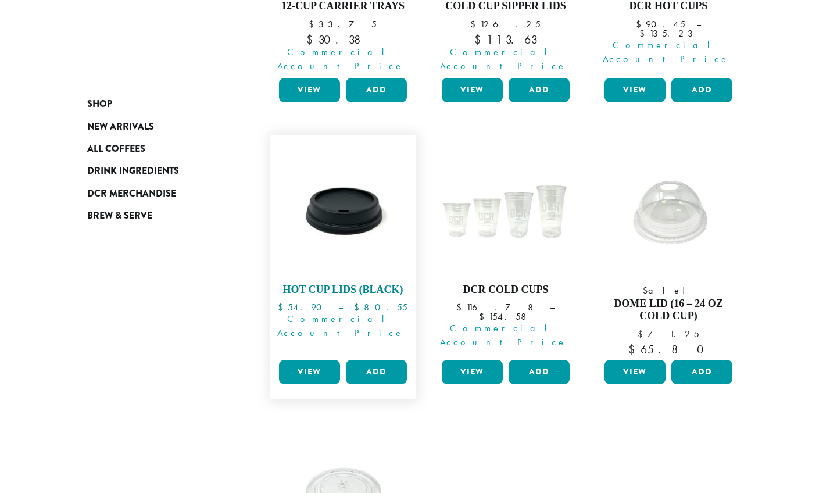
click at [331, 284] on h4 "Hot Cup Lids (Black)" at bounding box center [343, 290] width 134 height 13
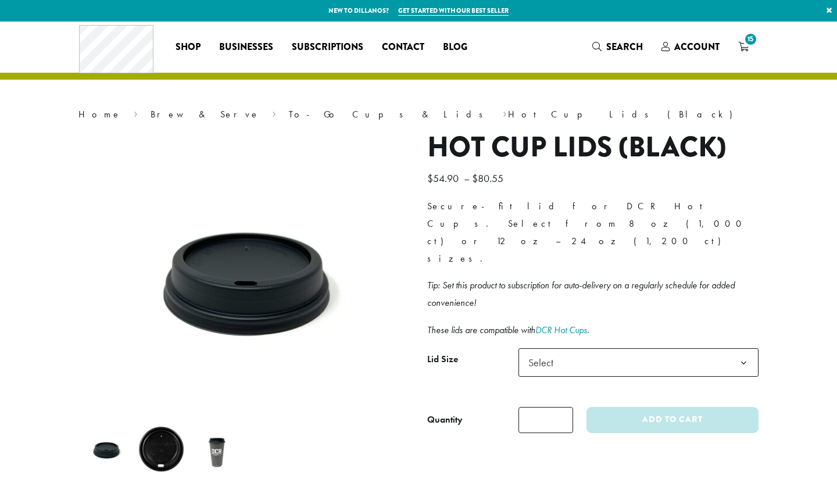
click at [557, 351] on span "Select" at bounding box center [544, 362] width 41 height 23
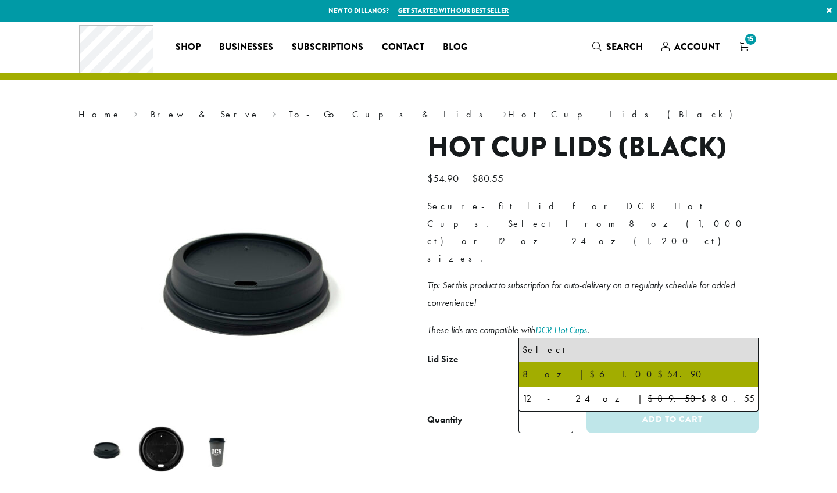
select select "****"
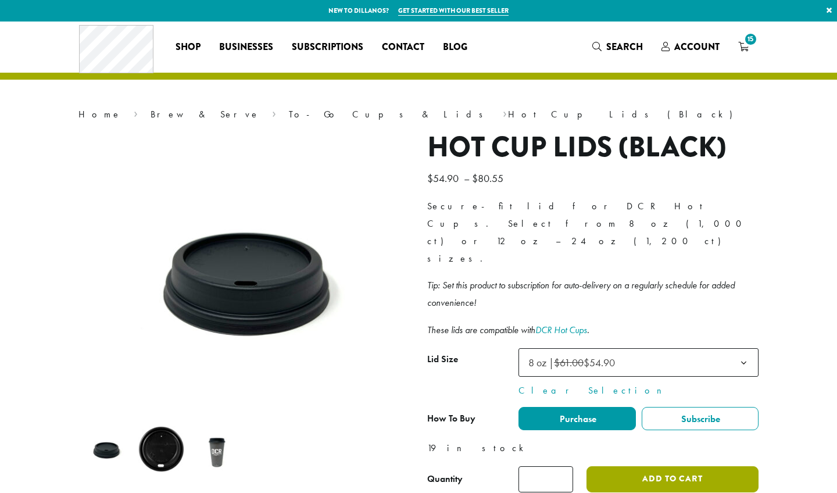
click at [651, 466] on button "Add to cart" at bounding box center [672, 479] width 172 height 26
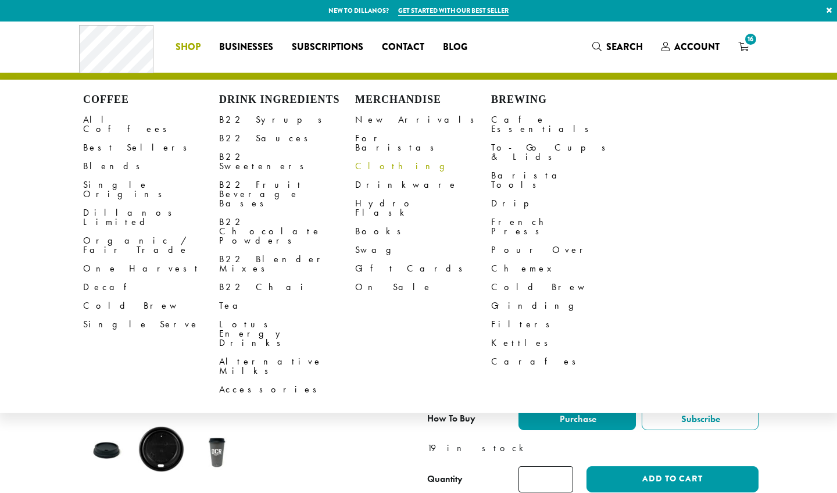
click at [378, 157] on link "Clothing" at bounding box center [423, 166] width 136 height 19
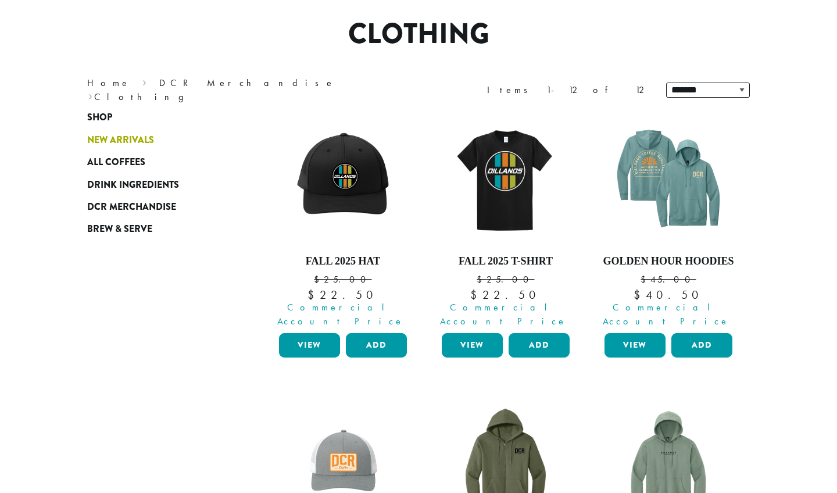
scroll to position [89, 0]
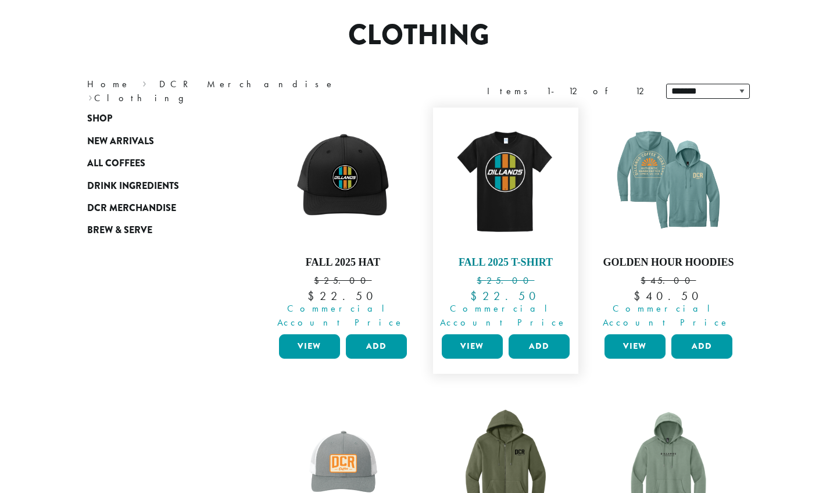
click at [493, 266] on h4 "Fall 2025 T-Shirt" at bounding box center [506, 262] width 134 height 13
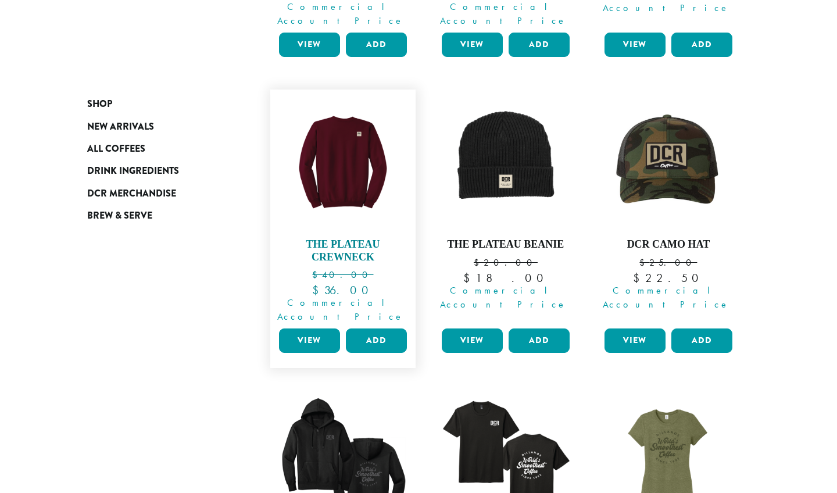
scroll to position [669, 0]
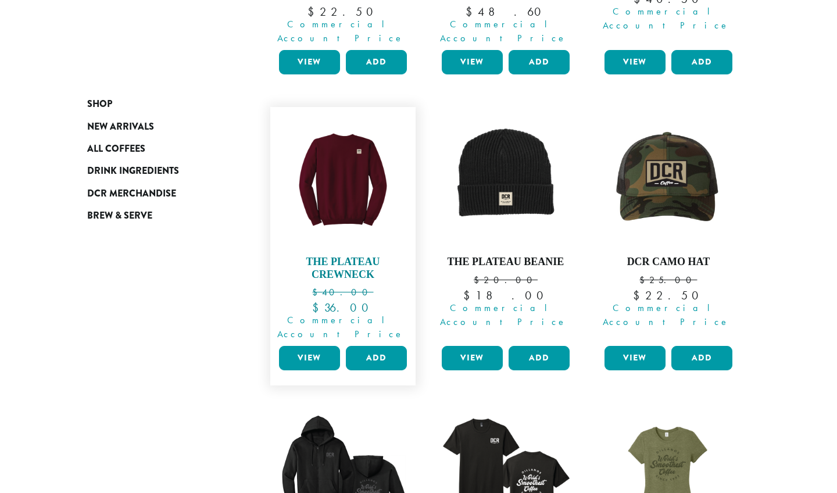
click at [335, 152] on img at bounding box center [343, 180] width 134 height 134
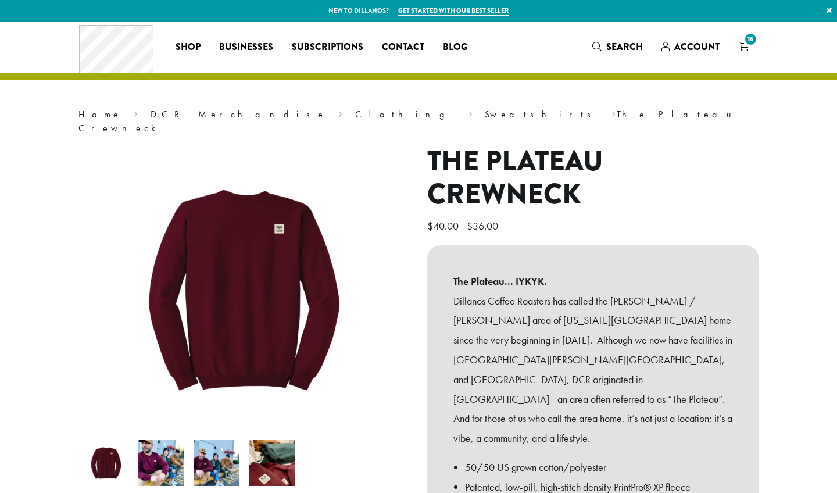
scroll to position [143, 0]
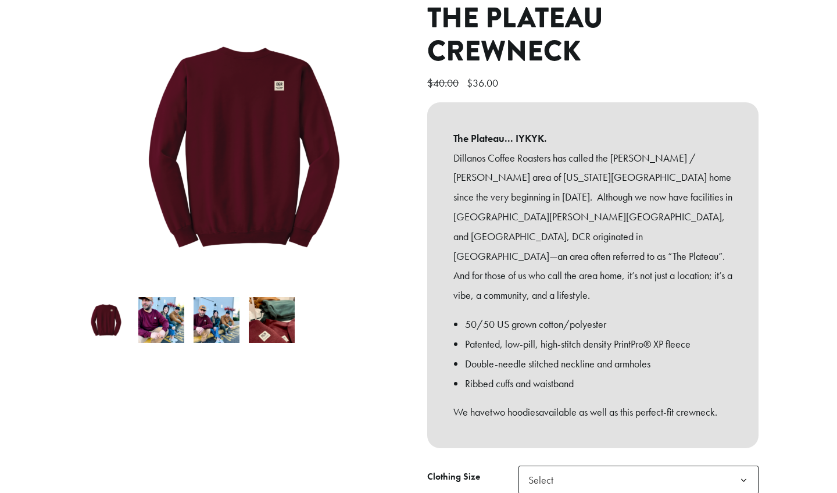
click at [217, 312] on img at bounding box center [217, 320] width 46 height 46
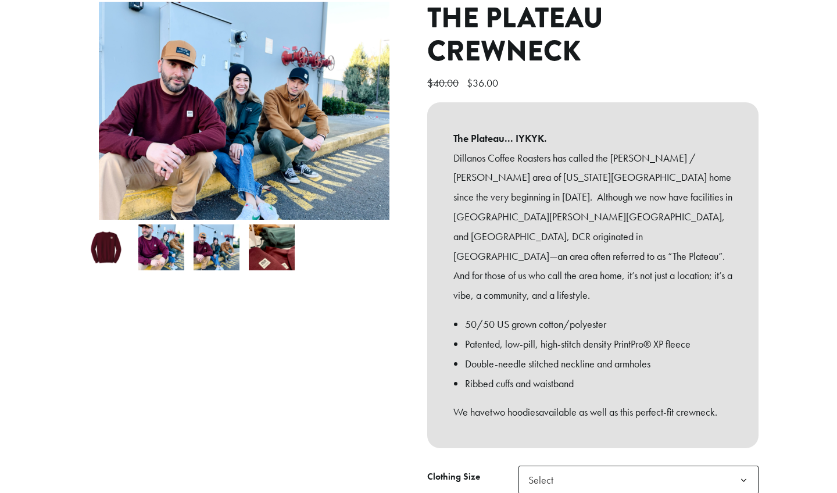
click at [278, 235] on img at bounding box center [272, 247] width 46 height 46
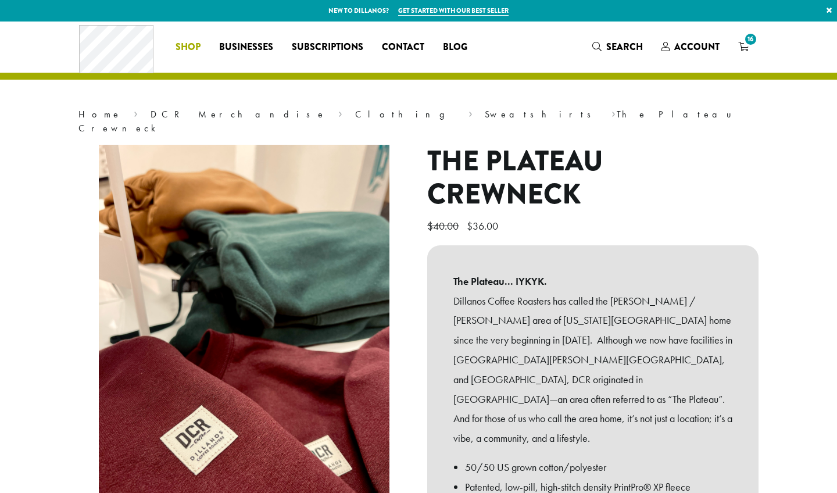
scroll to position [0, 0]
click at [744, 37] on span "16" at bounding box center [751, 39] width 16 height 16
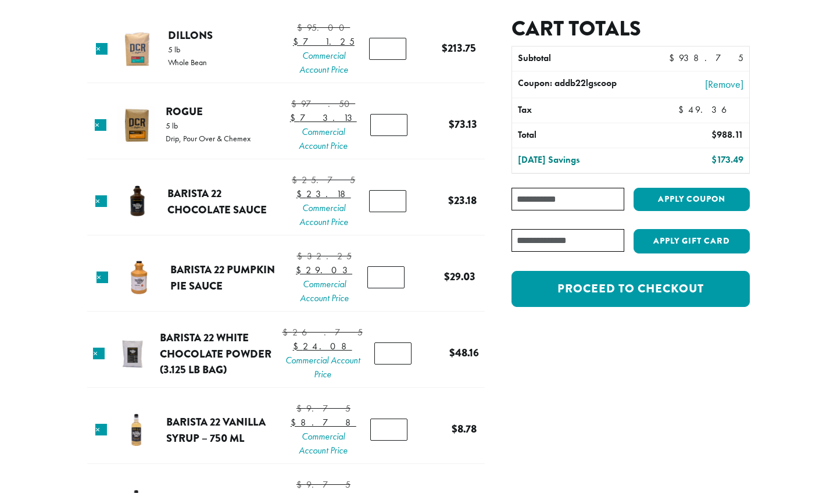
scroll to position [41, 0]
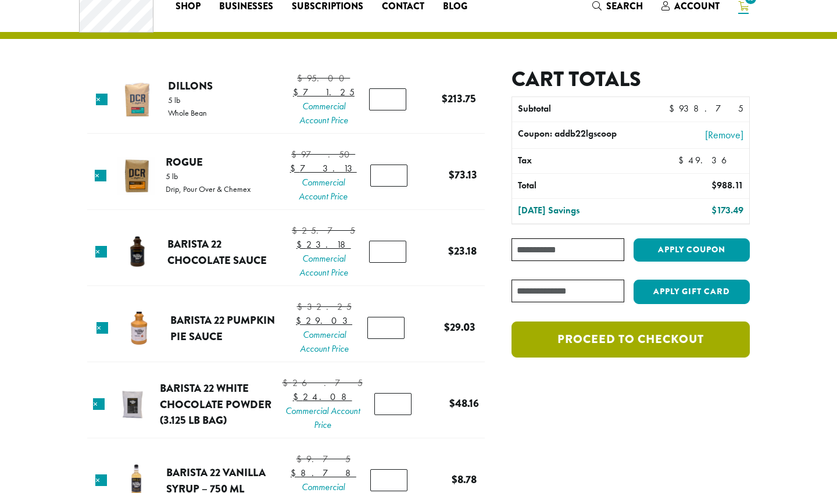
click at [596, 328] on link "Proceed to checkout" at bounding box center [631, 339] width 238 height 36
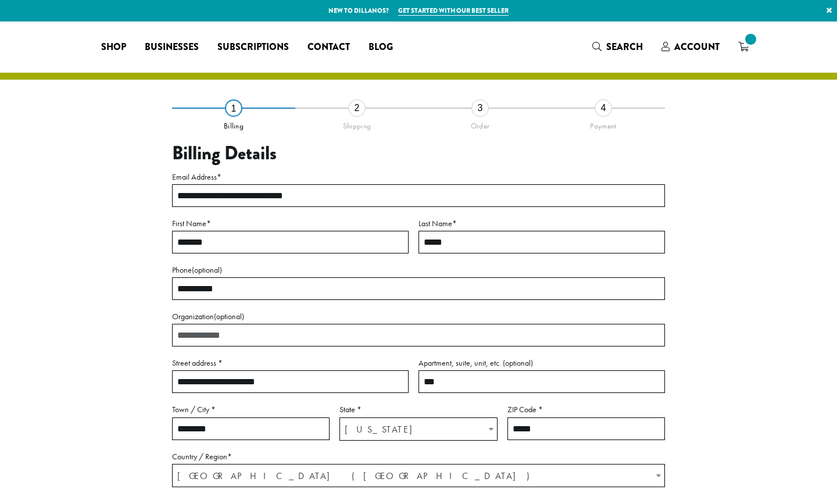
select select "**"
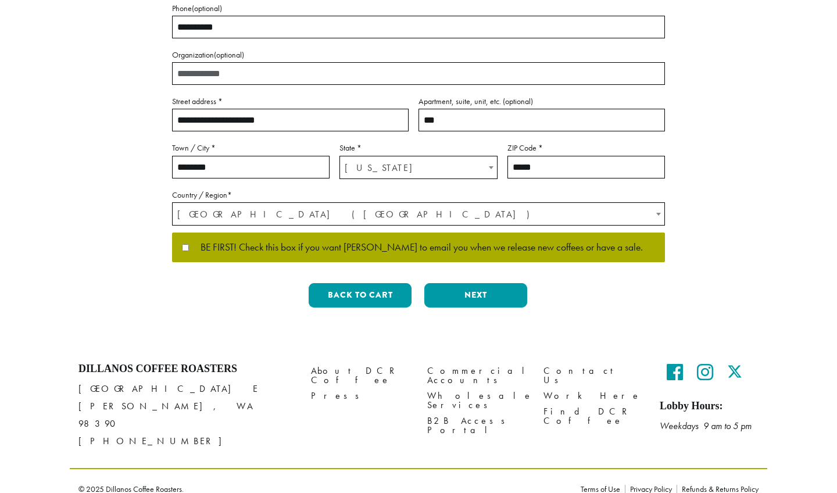
scroll to position [260, 0]
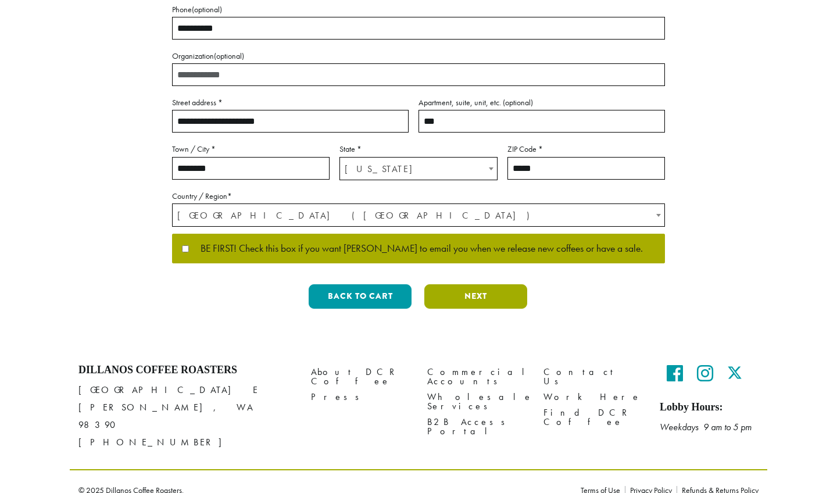
click at [454, 292] on button "Next" at bounding box center [475, 296] width 103 height 24
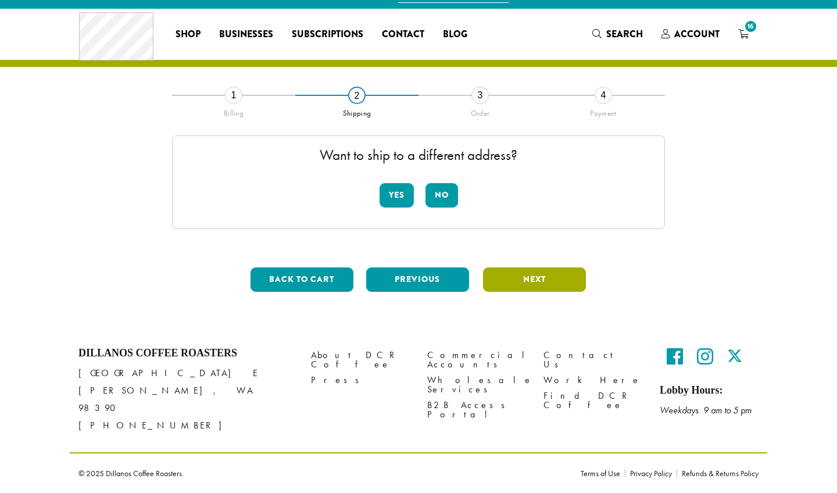
scroll to position [0, 0]
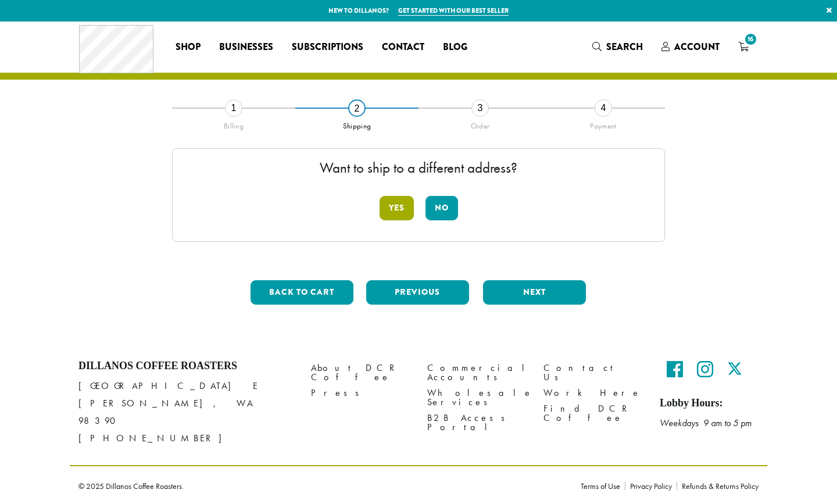
click at [399, 203] on button "Yes" at bounding box center [397, 208] width 34 height 24
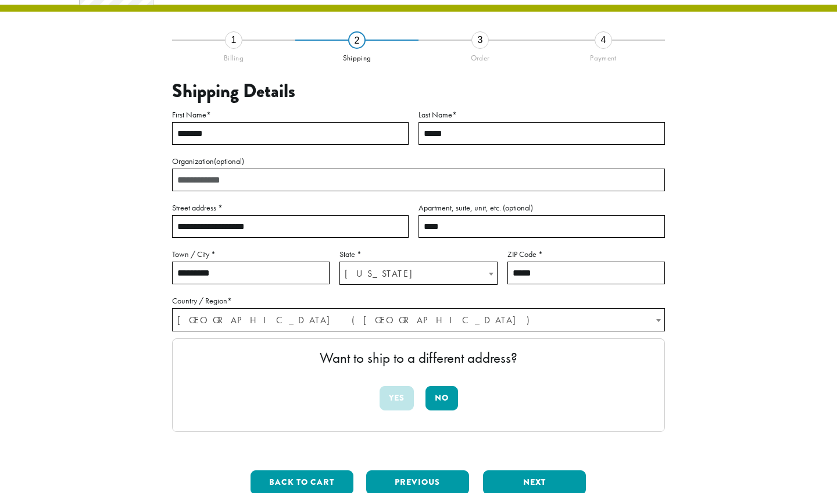
scroll to position [69, 0]
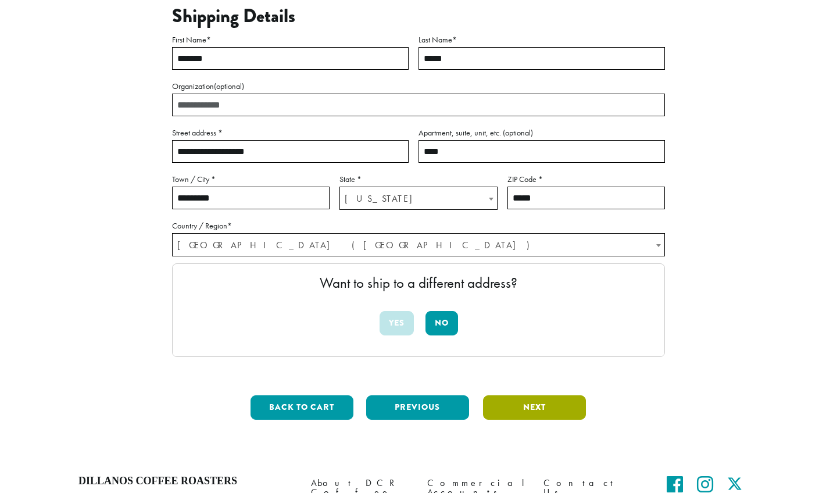
click at [534, 398] on button "Next" at bounding box center [534, 407] width 103 height 24
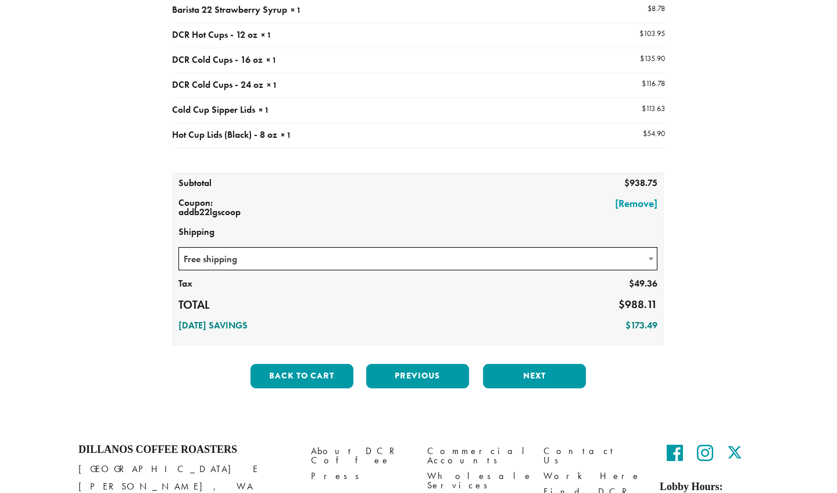
scroll to position [374, 0]
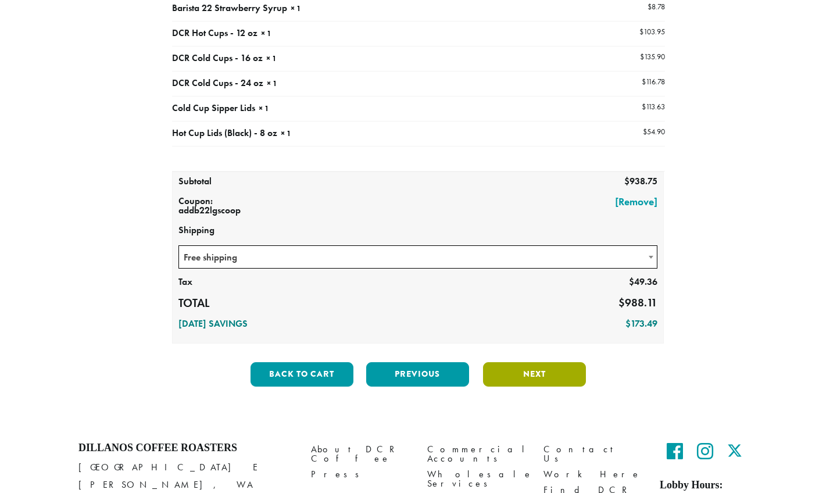
click at [513, 375] on button "Next" at bounding box center [534, 374] width 103 height 24
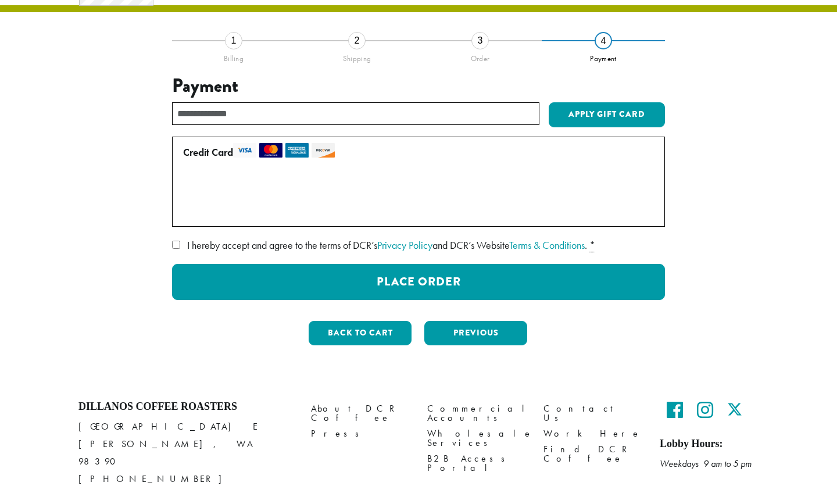
scroll to position [66, 0]
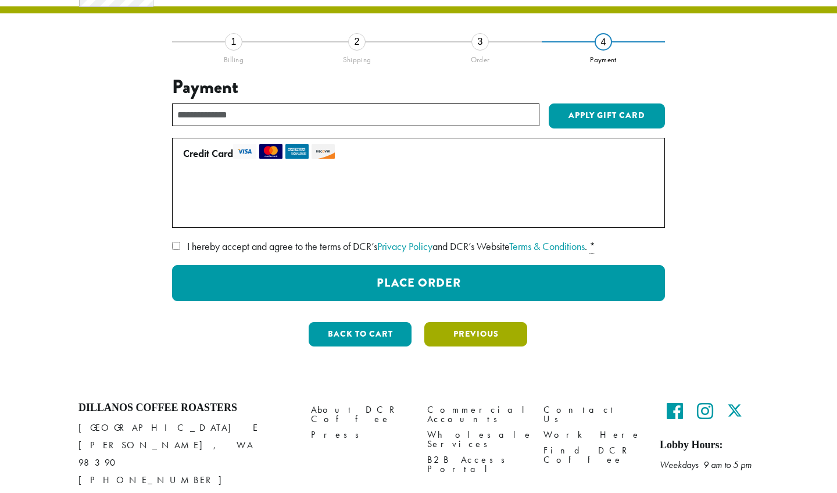
click at [476, 334] on button "Previous" at bounding box center [475, 334] width 103 height 24
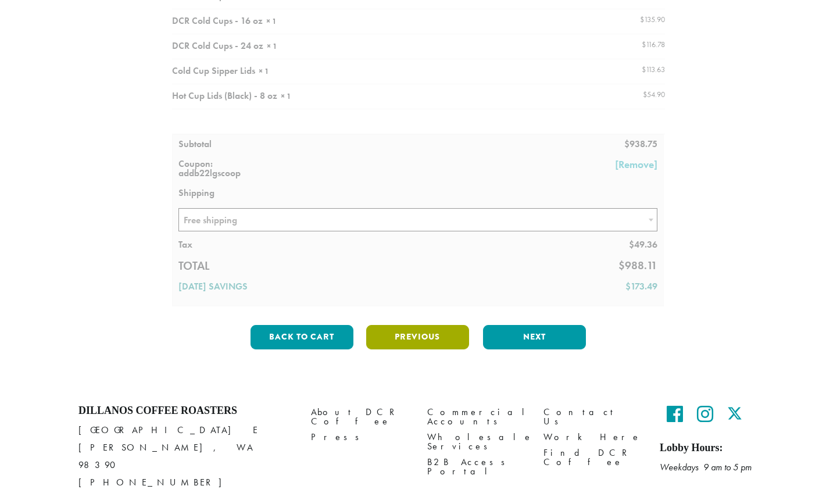
scroll to position [433, 0]
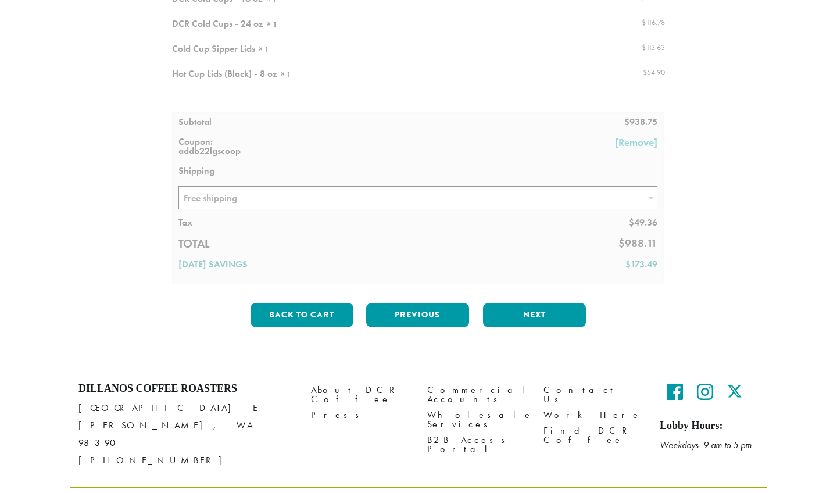
click at [535, 296] on div "**********" at bounding box center [418, 5] width 493 height 662
click at [530, 319] on button "Next" at bounding box center [534, 315] width 103 height 24
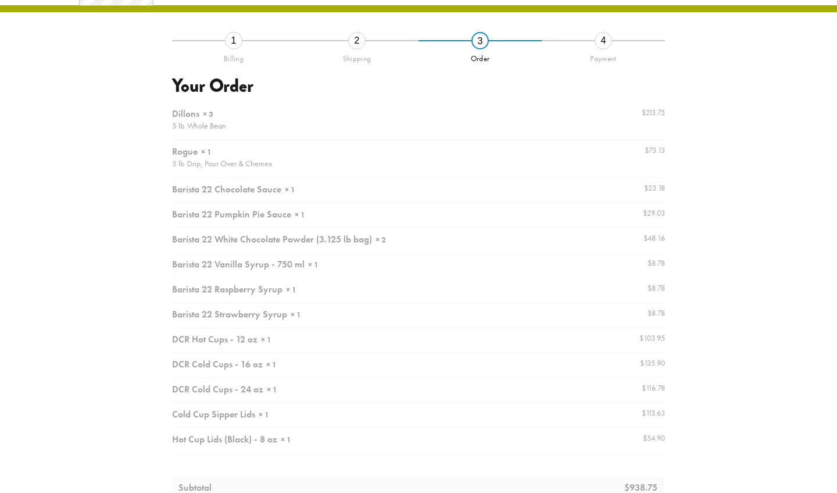
scroll to position [66, 0]
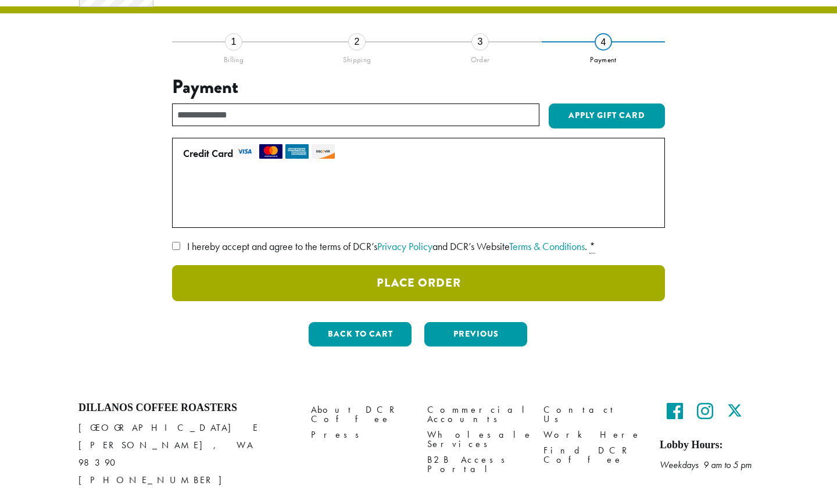
click at [362, 280] on button "Place Order" at bounding box center [418, 283] width 493 height 36
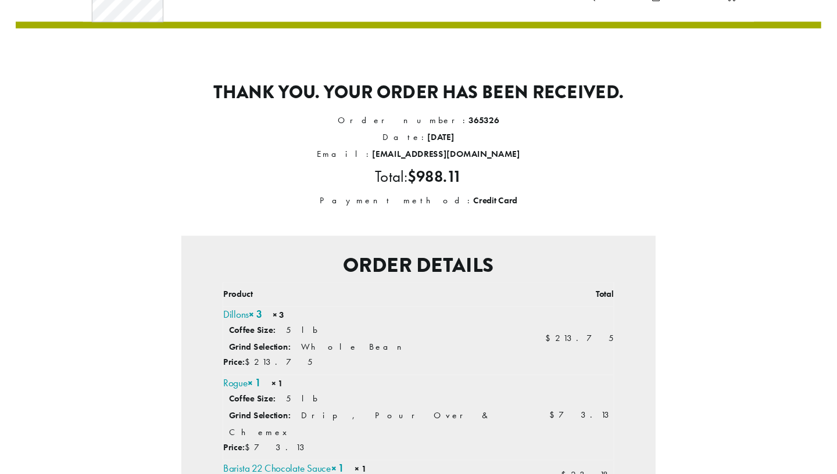
scroll to position [51, 0]
